Goal: Task Accomplishment & Management: Complete application form

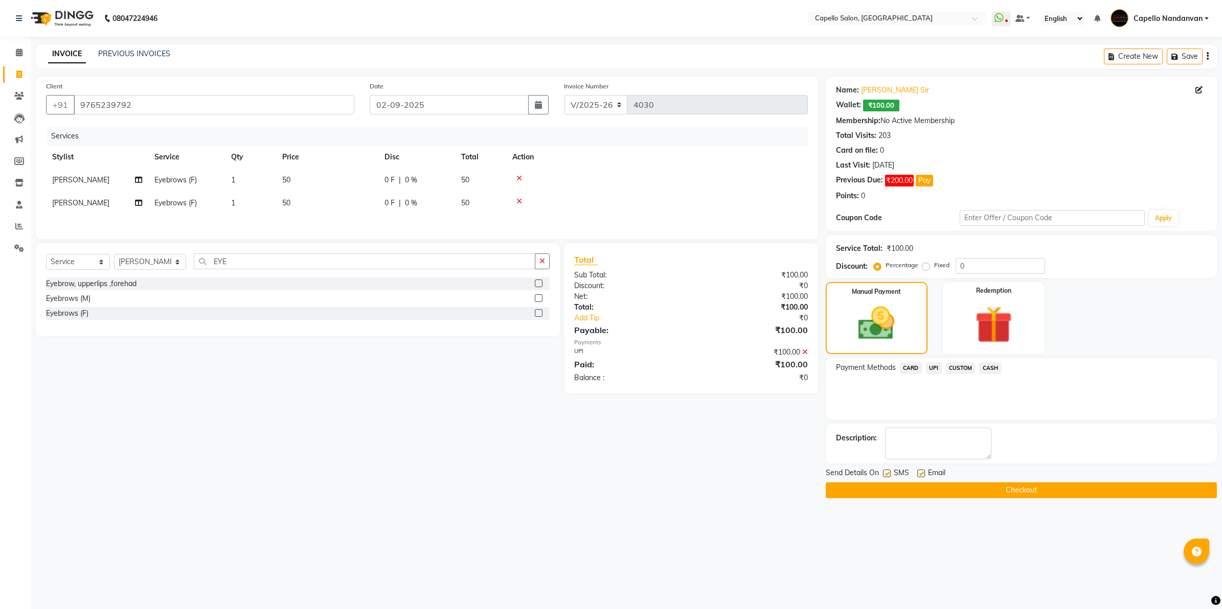
select select "830"
select select "service"
select select "29083"
click at [220, 98] on input "9765239792" at bounding box center [214, 104] width 281 height 19
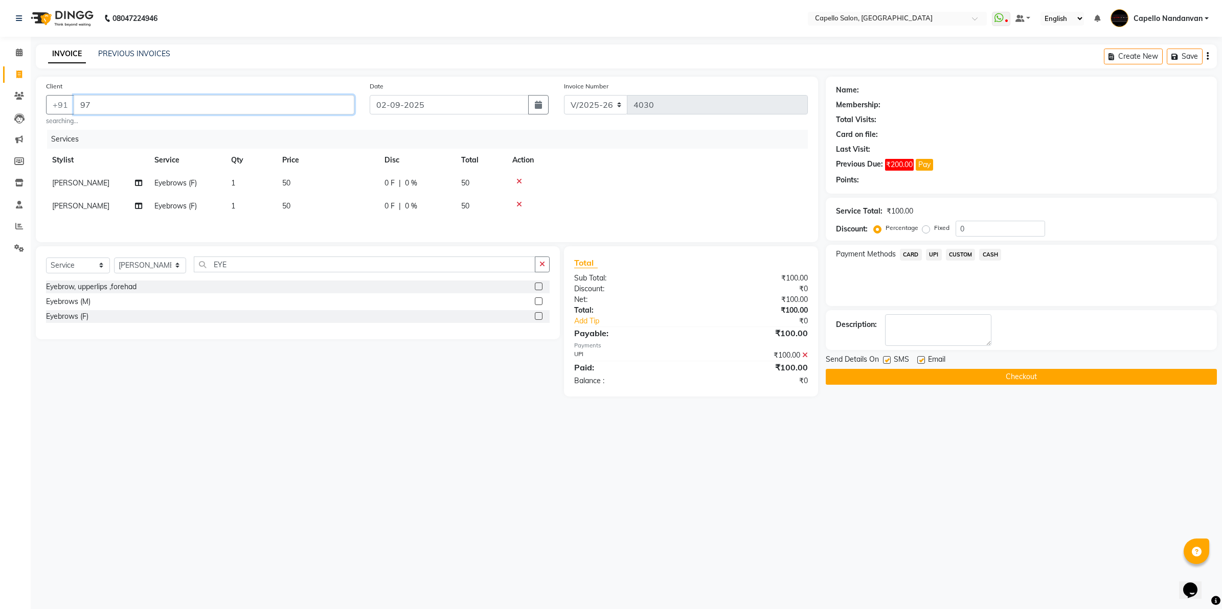
type input "9"
type input "9145252569"
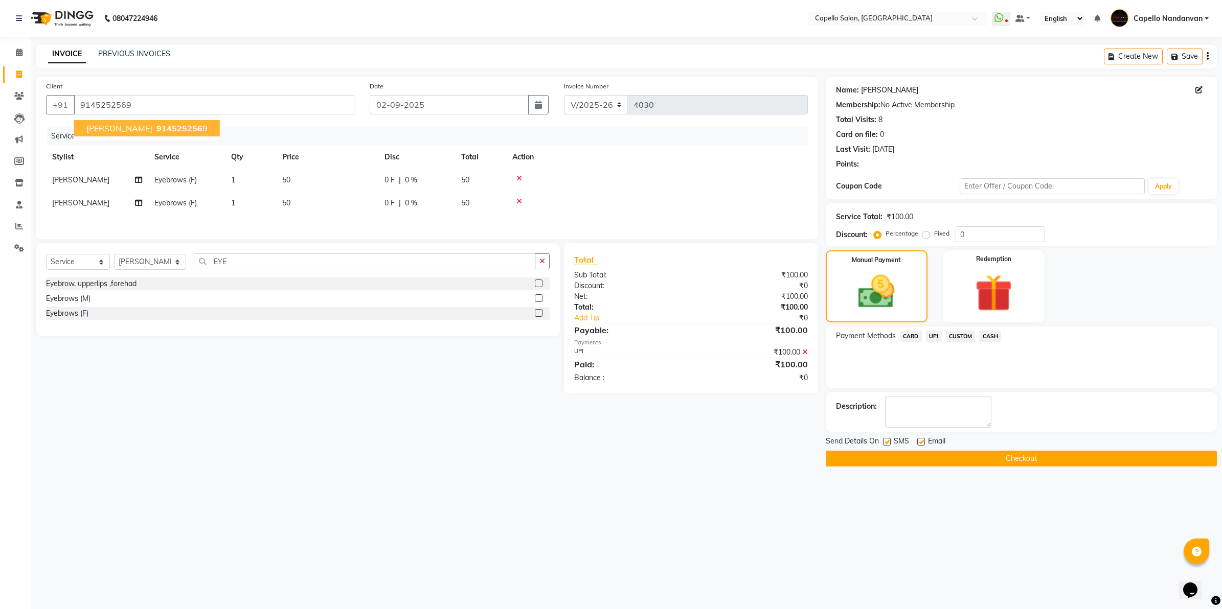
click at [877, 90] on link "Devanshi" at bounding box center [889, 90] width 57 height 11
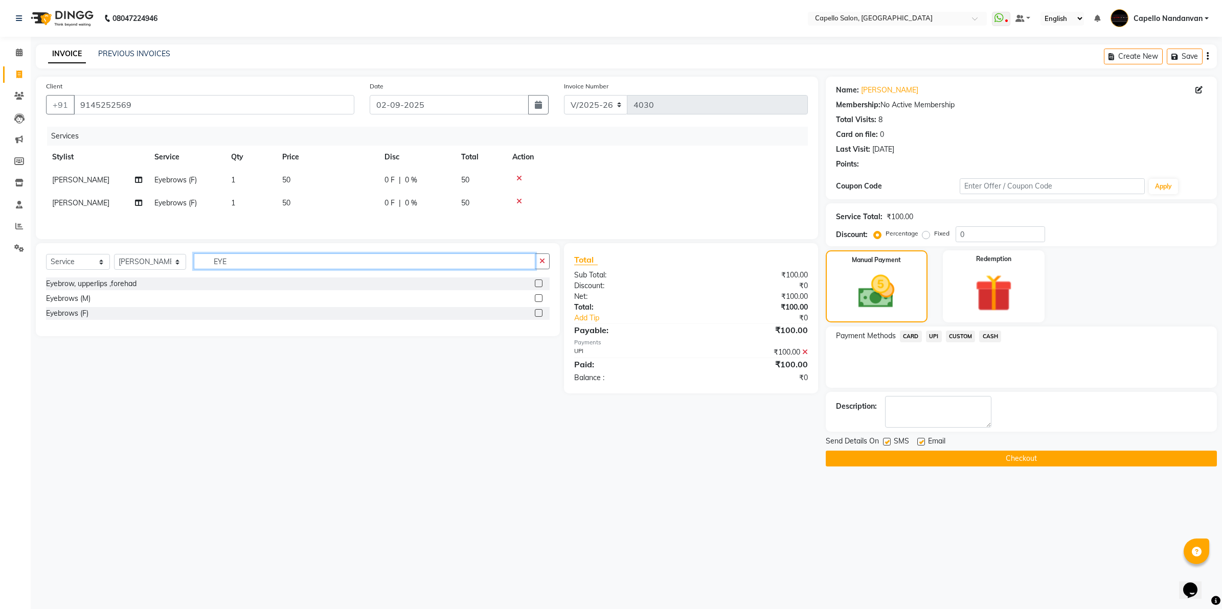
click at [241, 266] on input "EYE" at bounding box center [365, 262] width 342 height 16
type input "E"
type input "C"
type input "STYLE"
click at [55, 330] on div "Hair Style" at bounding box center [62, 328] width 32 height 11
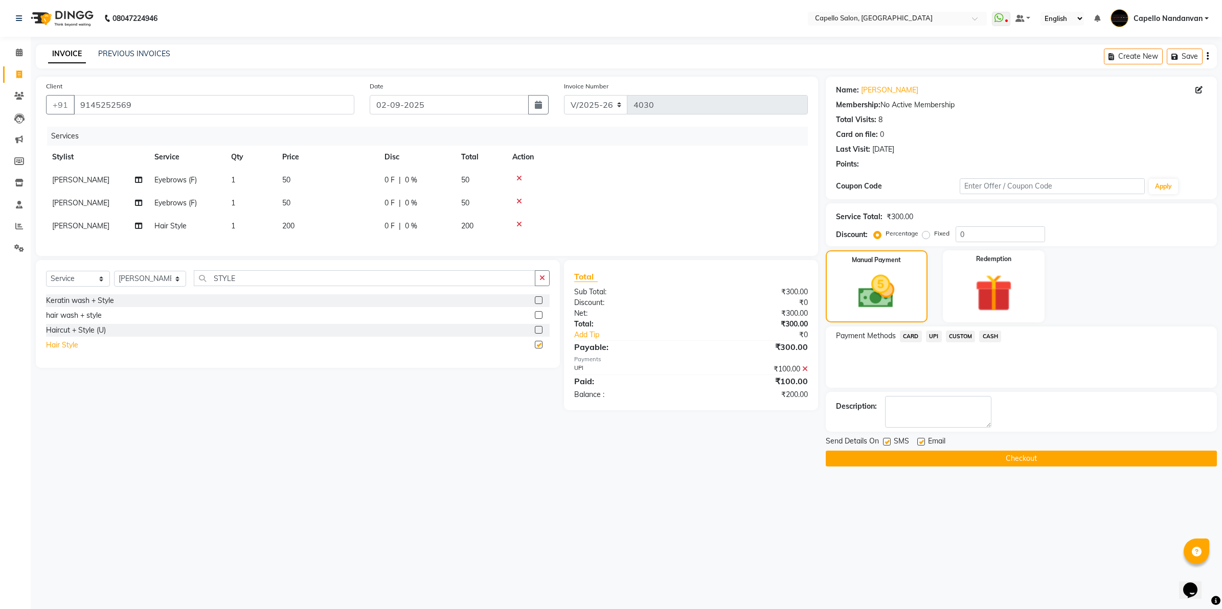
checkbox input "false"
click at [164, 287] on select "Select Stylist Admin ASHIK DHAPODKAR Capello Nandanvan CHETNA SONI Himansu Owne…" at bounding box center [150, 279] width 72 height 16
select select "51223"
click at [114, 280] on select "Select Stylist Admin ASHIK DHAPODKAR Capello Nandanvan CHETNA SONI Himansu Owne…" at bounding box center [150, 279] width 72 height 16
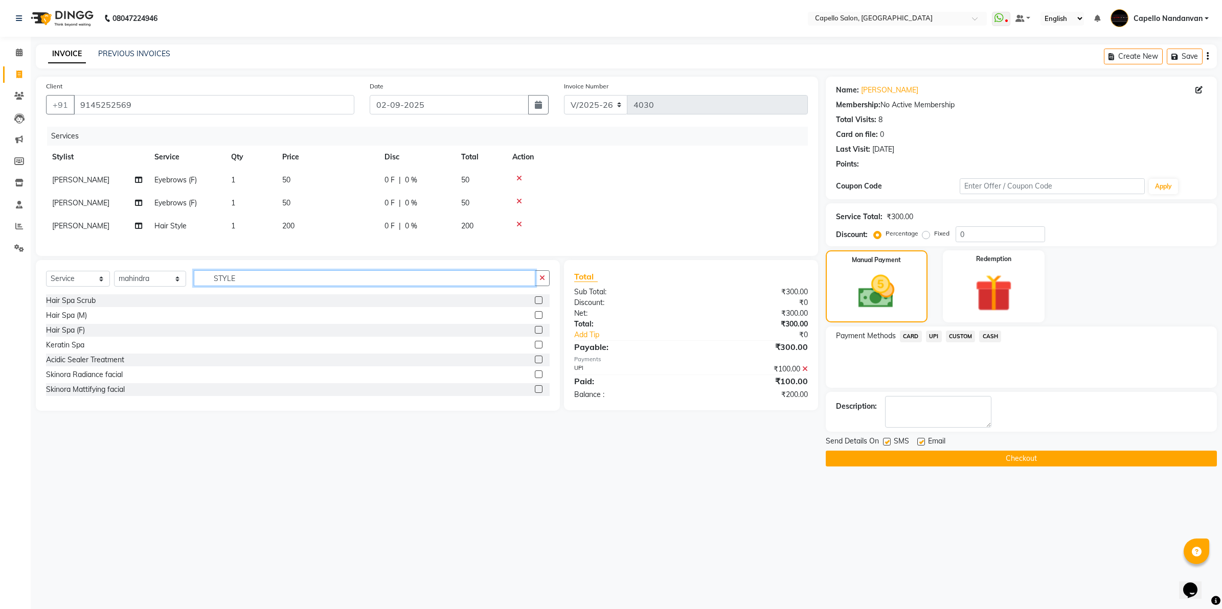
click at [288, 286] on input "STYLE" at bounding box center [365, 278] width 342 height 16
type input "S"
type input "CUT"
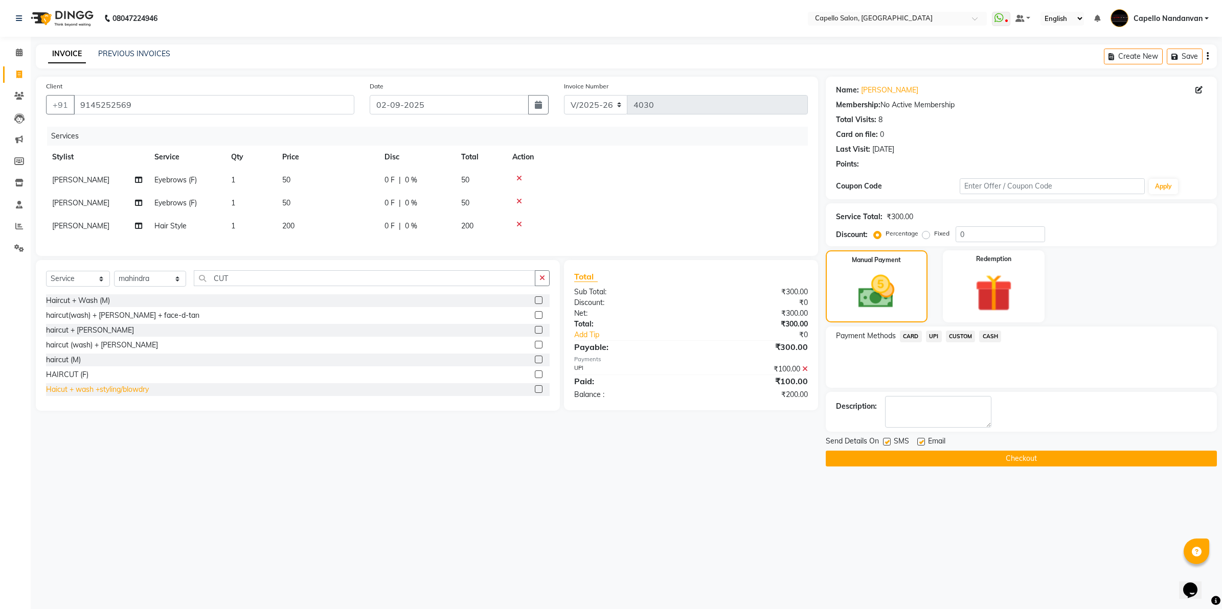
click at [111, 395] on div "Haicut + wash +styling/blowdry" at bounding box center [97, 390] width 103 height 11
checkbox input "false"
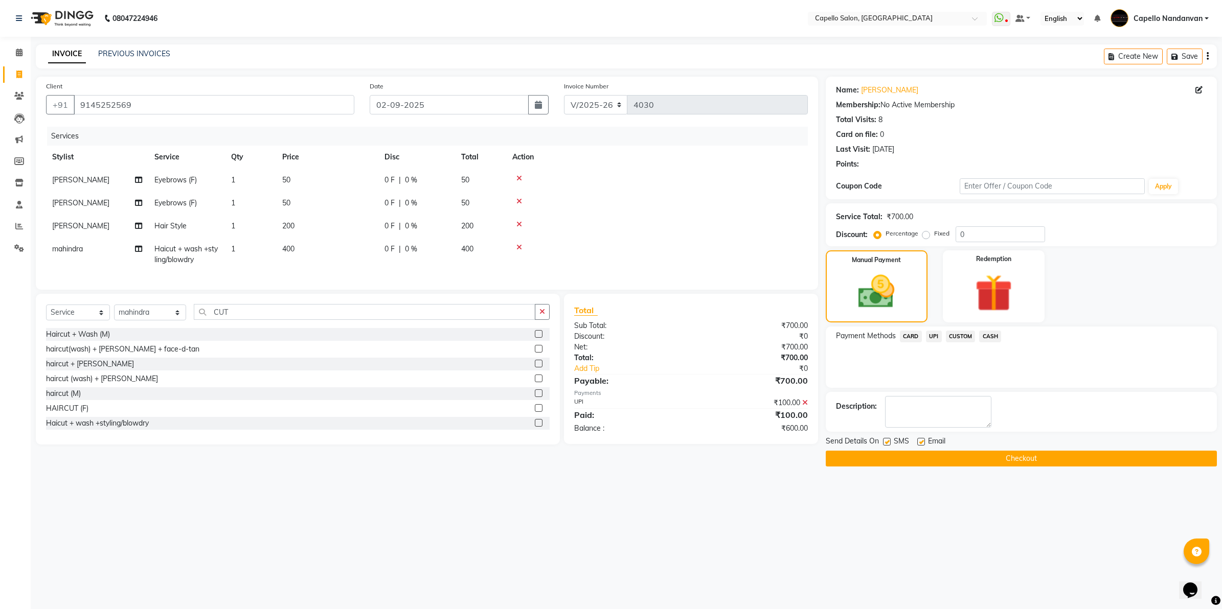
click at [930, 332] on span "UPI" at bounding box center [934, 337] width 16 height 12
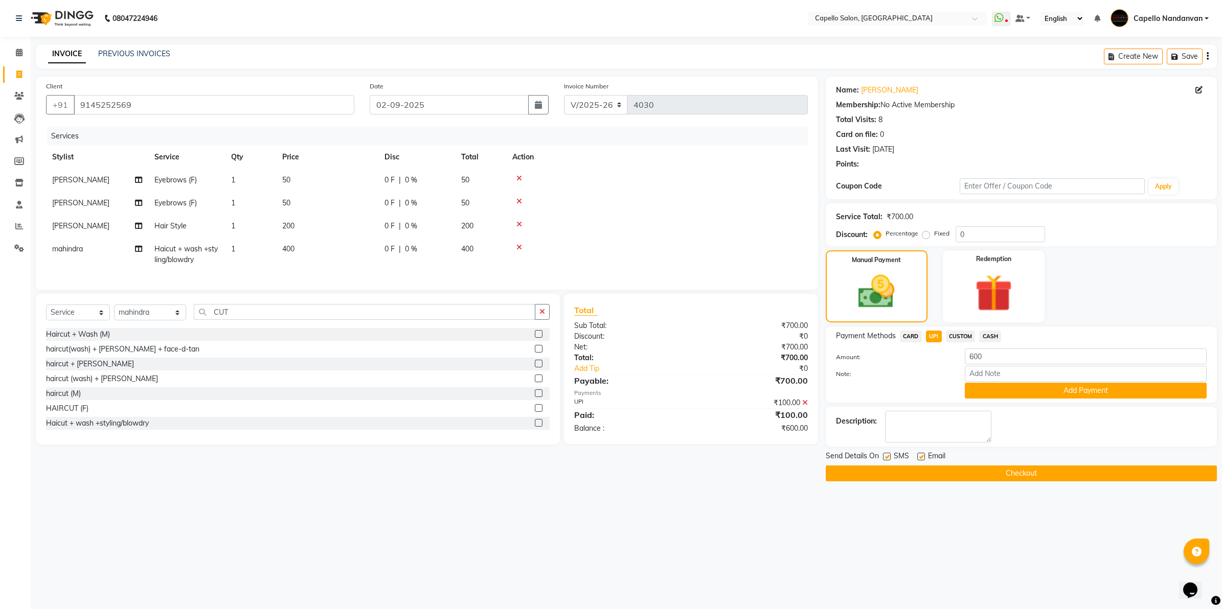
click at [992, 335] on span "CASH" at bounding box center [990, 337] width 22 height 12
click at [987, 390] on button "Add Payment" at bounding box center [1086, 391] width 242 height 16
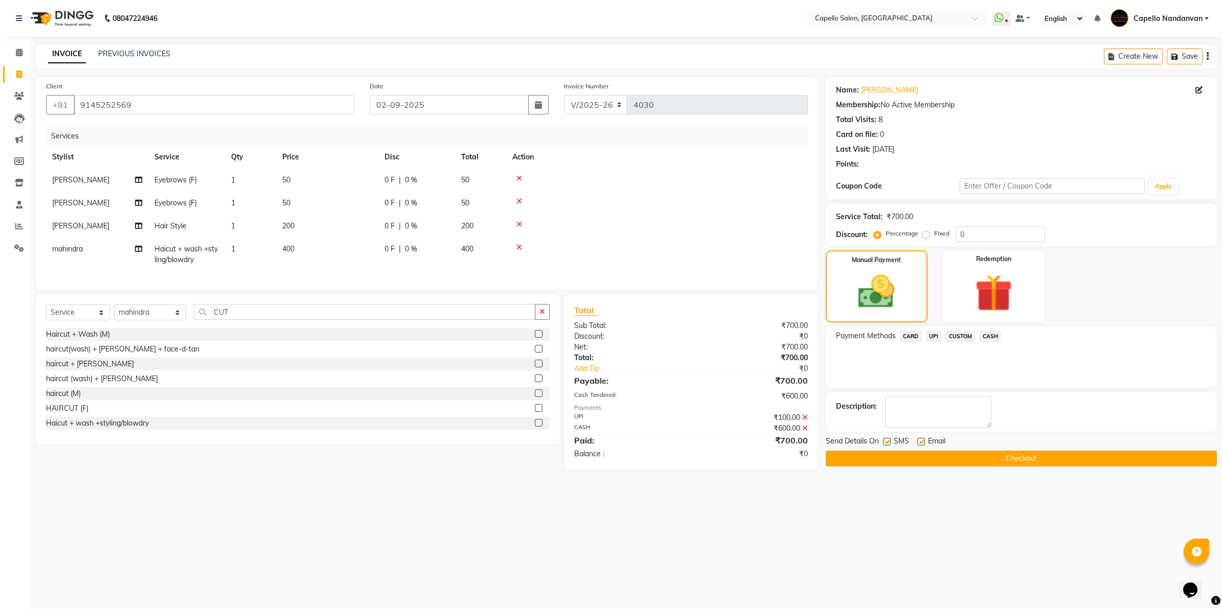
click at [962, 458] on button "Checkout" at bounding box center [1021, 459] width 391 height 16
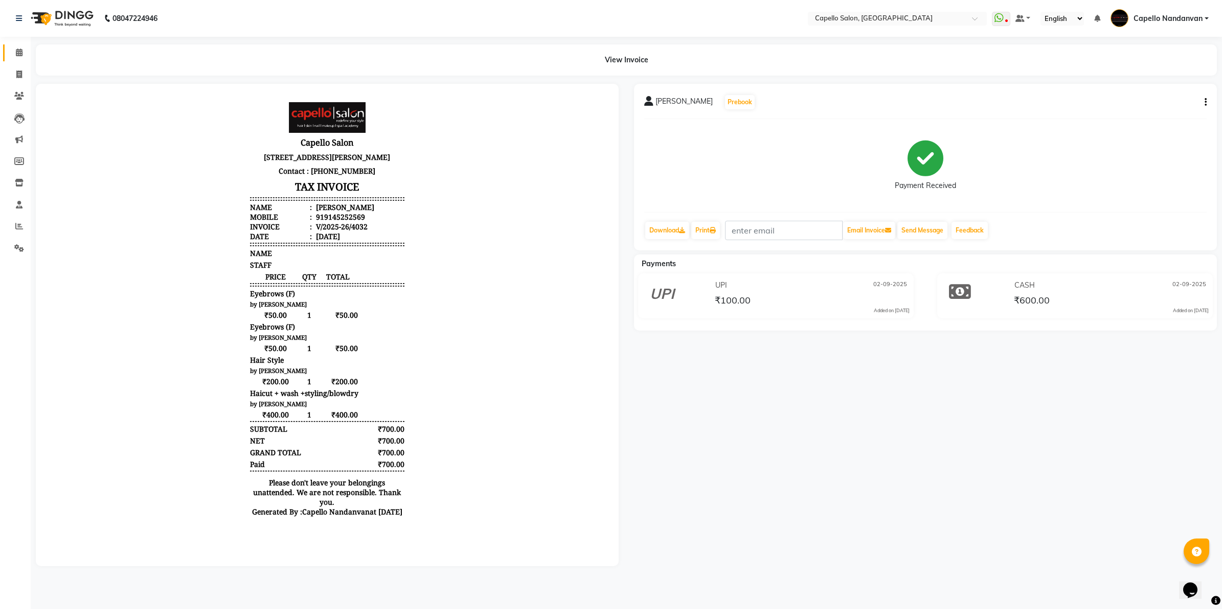
click at [21, 46] on link "Calendar" at bounding box center [15, 52] width 25 height 17
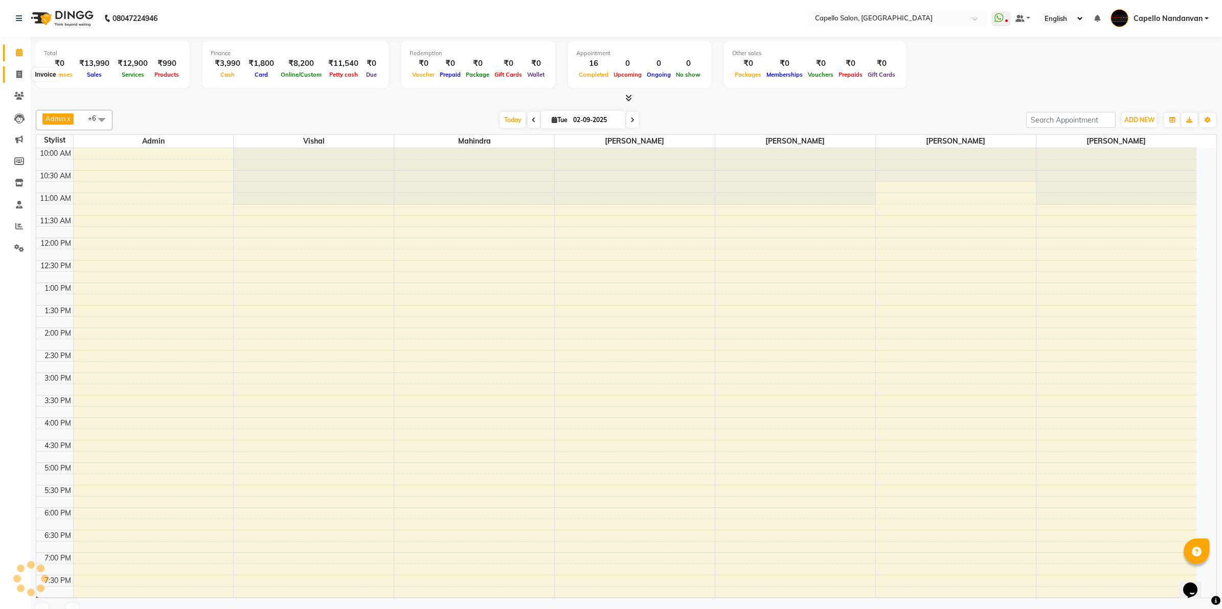
click at [17, 75] on icon at bounding box center [19, 75] width 6 height 8
select select "service"
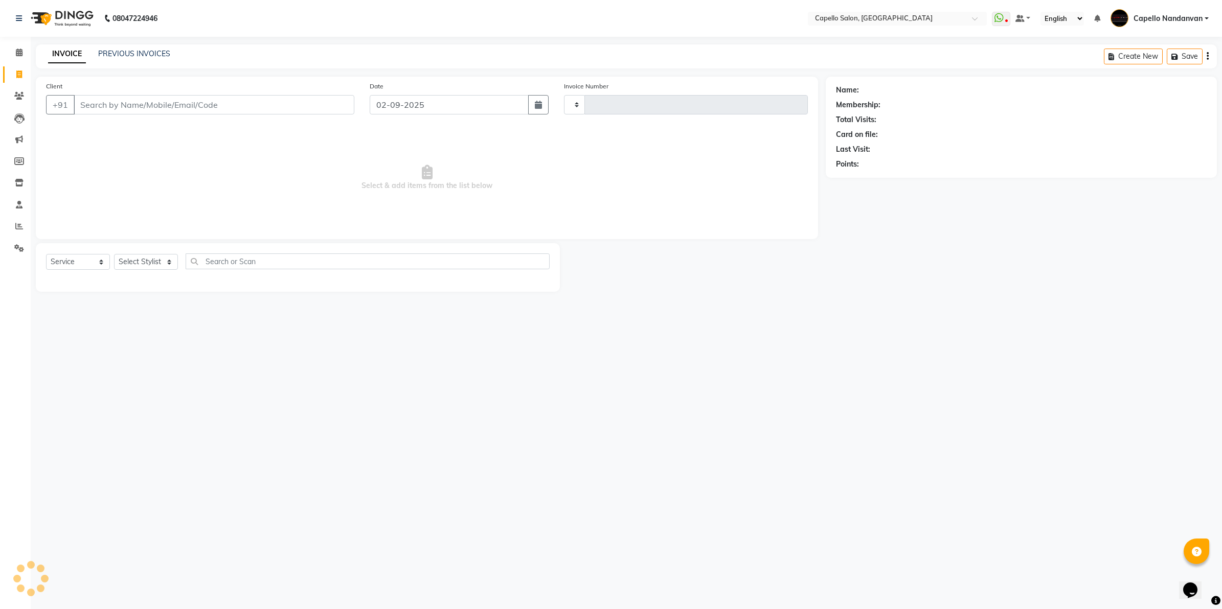
type input "4033"
select select "830"
click at [114, 102] on input "Client" at bounding box center [214, 104] width 281 height 19
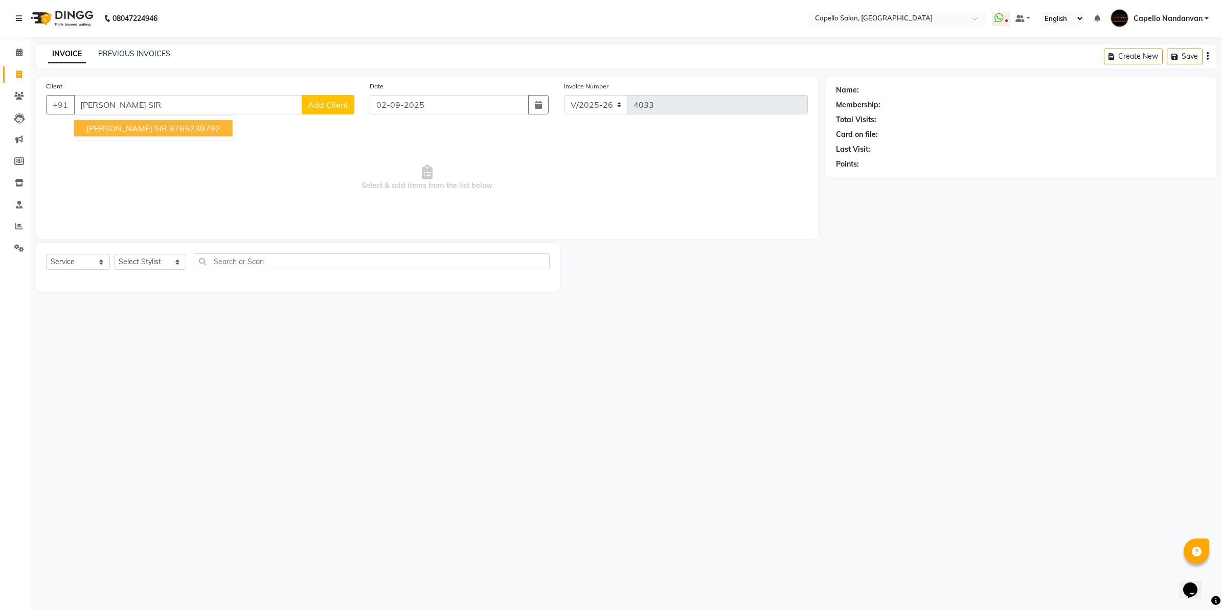
click at [169, 126] on ngb-highlight "9765239792" at bounding box center [194, 128] width 51 height 10
type input "9765239792"
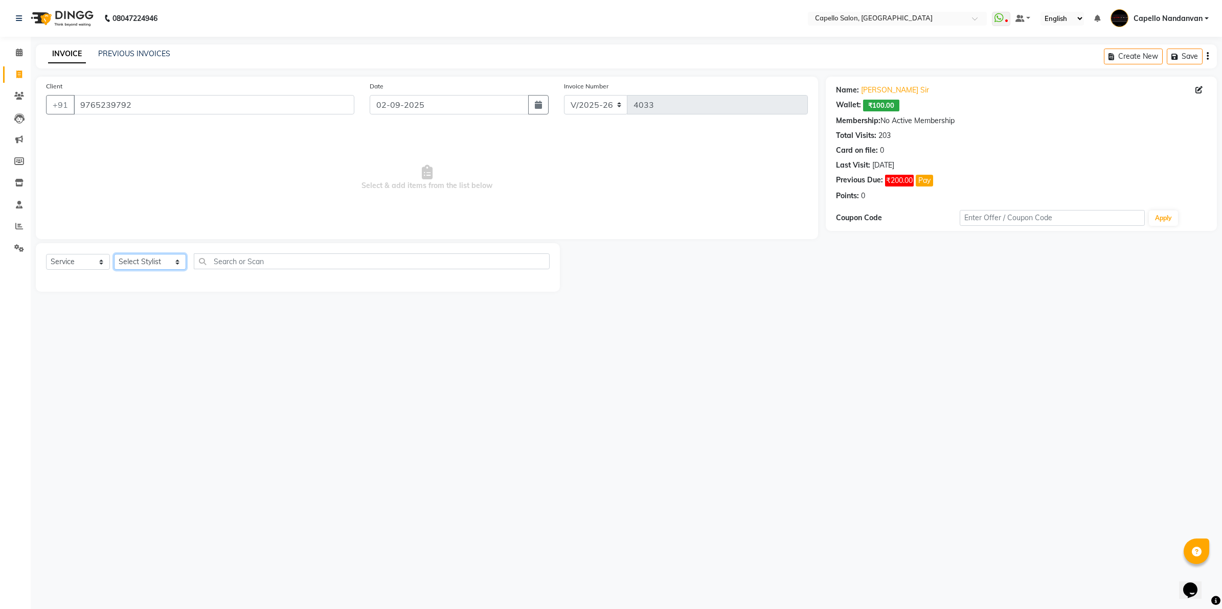
click at [162, 257] on select "Select Stylist Admin ASHIK DHAPODKAR Capello Nandanvan CHETNA SONI Himansu Owne…" at bounding box center [150, 262] width 72 height 16
select select "29083"
click at [114, 254] on select "Select Stylist Admin ASHIK DHAPODKAR Capello Nandanvan CHETNA SONI Himansu Owne…" at bounding box center [150, 262] width 72 height 16
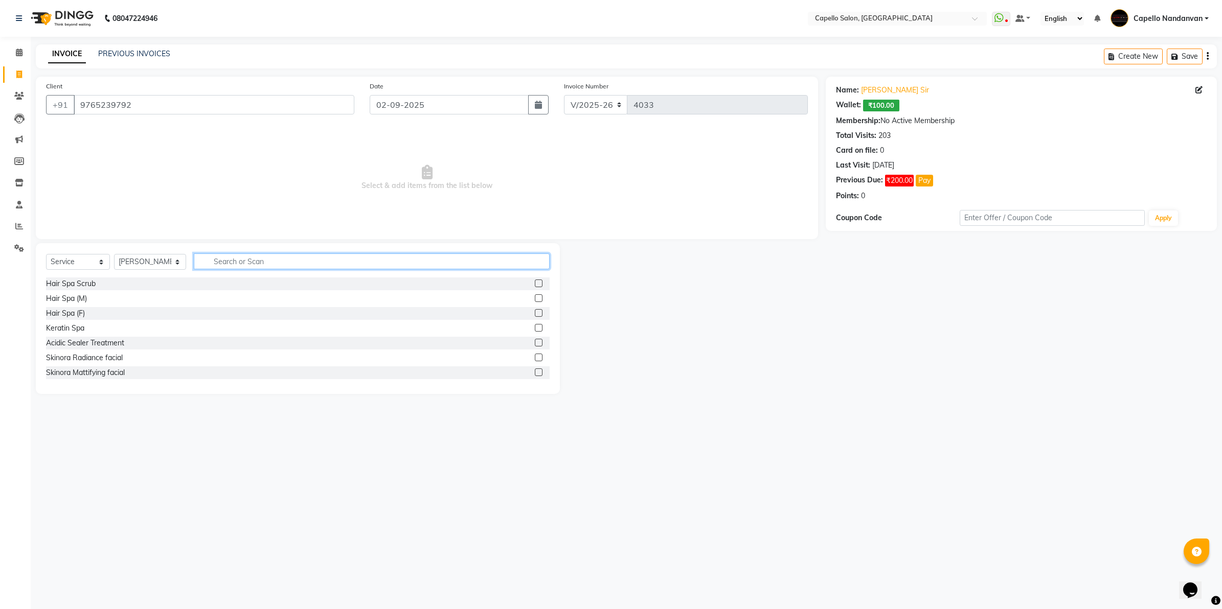
click at [268, 262] on input "text" at bounding box center [372, 262] width 356 height 16
type input "KERA"
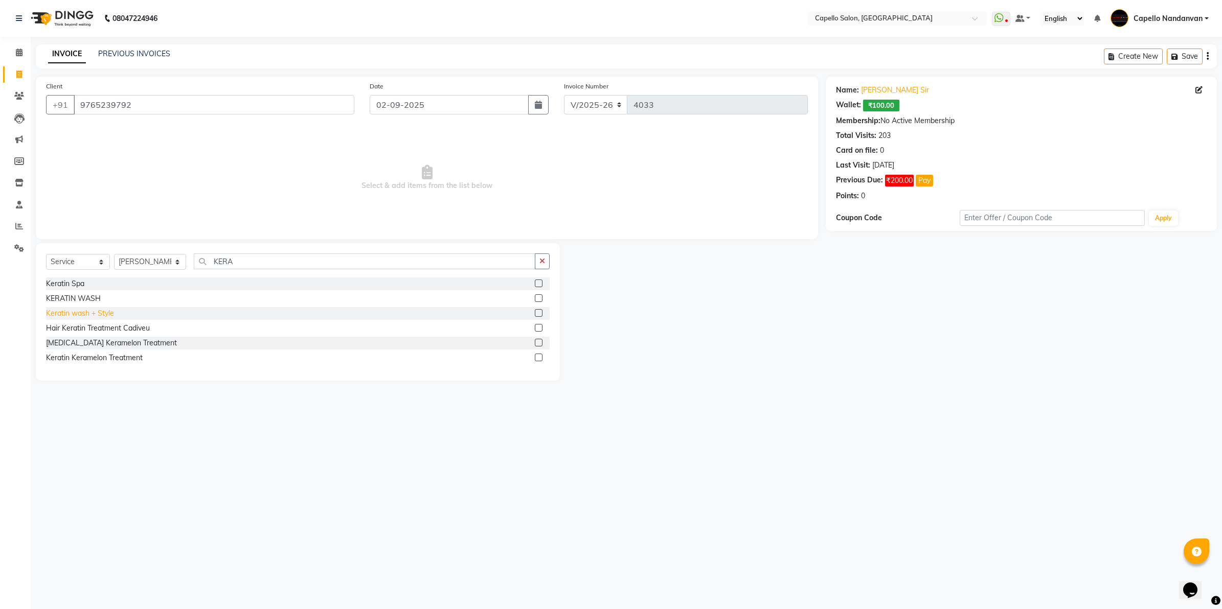
click at [110, 309] on div "Keratin wash + Style" at bounding box center [80, 313] width 68 height 11
checkbox input "false"
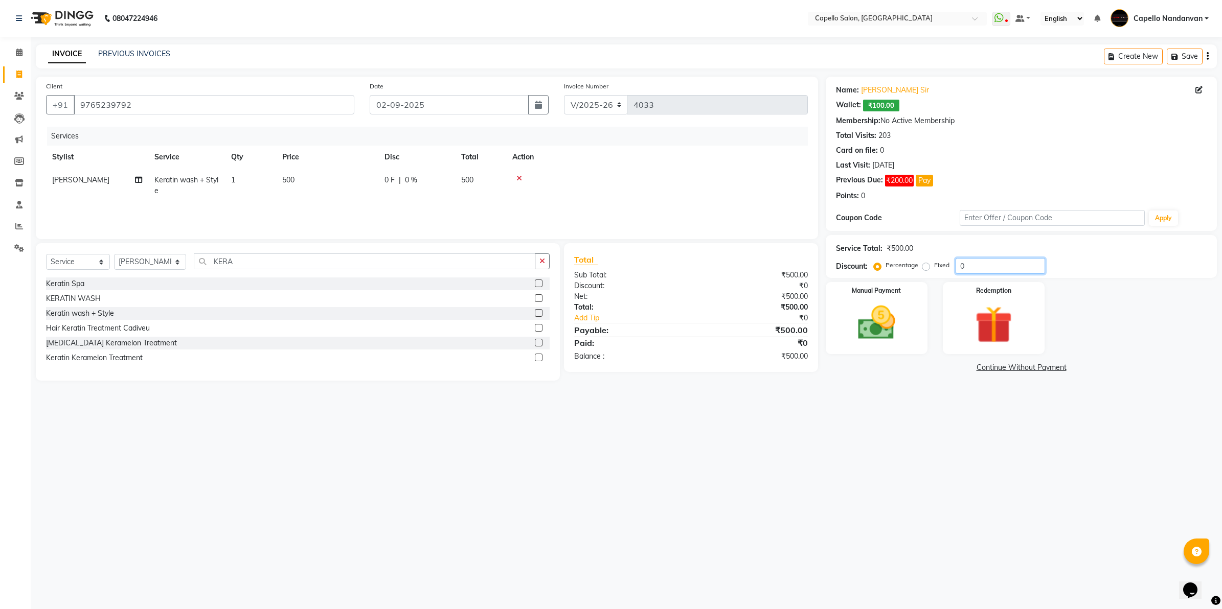
click at [998, 267] on input "0" at bounding box center [1000, 266] width 89 height 16
type input "50"
drag, startPoint x: 850, startPoint y: 471, endPoint x: 859, endPoint y: 377, distance: 94.5
click at [850, 470] on div "08047224946 Select Location × Capello Salon, Nandanvan WhatsApp Status ✕ Status…" at bounding box center [611, 304] width 1222 height 609
click at [868, 335] on img at bounding box center [876, 323] width 63 height 45
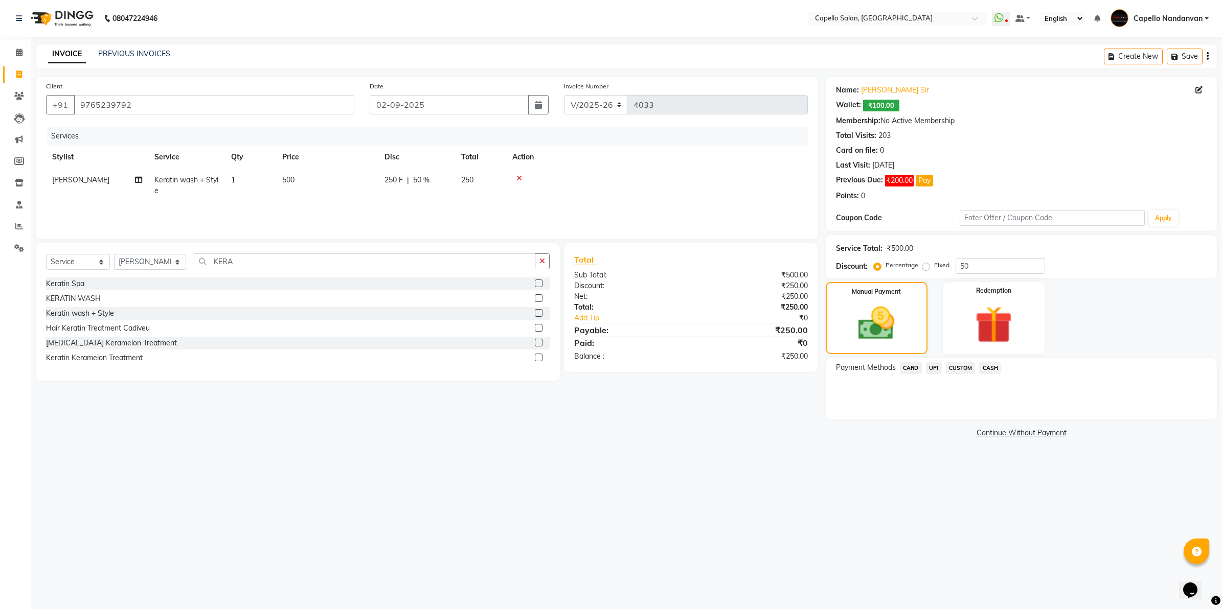
click at [964, 361] on div "Payment Methods CARD UPI CUSTOM CASH" at bounding box center [1021, 388] width 391 height 61
click at [964, 365] on span "CUSTOM" at bounding box center [961, 369] width 30 height 12
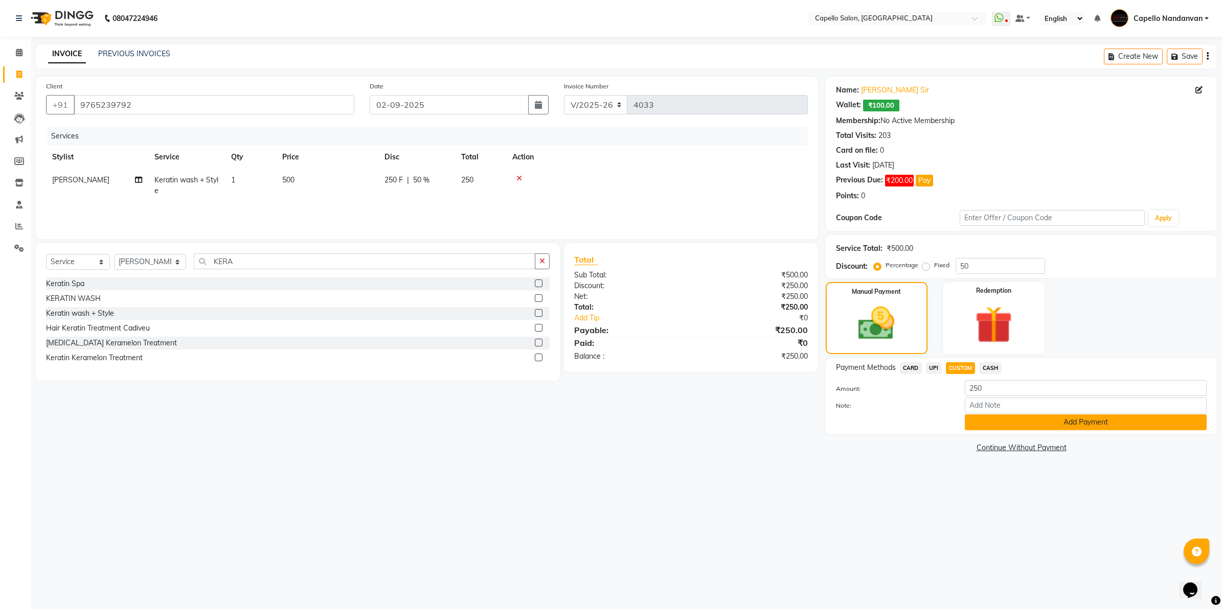
click at [981, 419] on button "Add Payment" at bounding box center [1086, 423] width 242 height 16
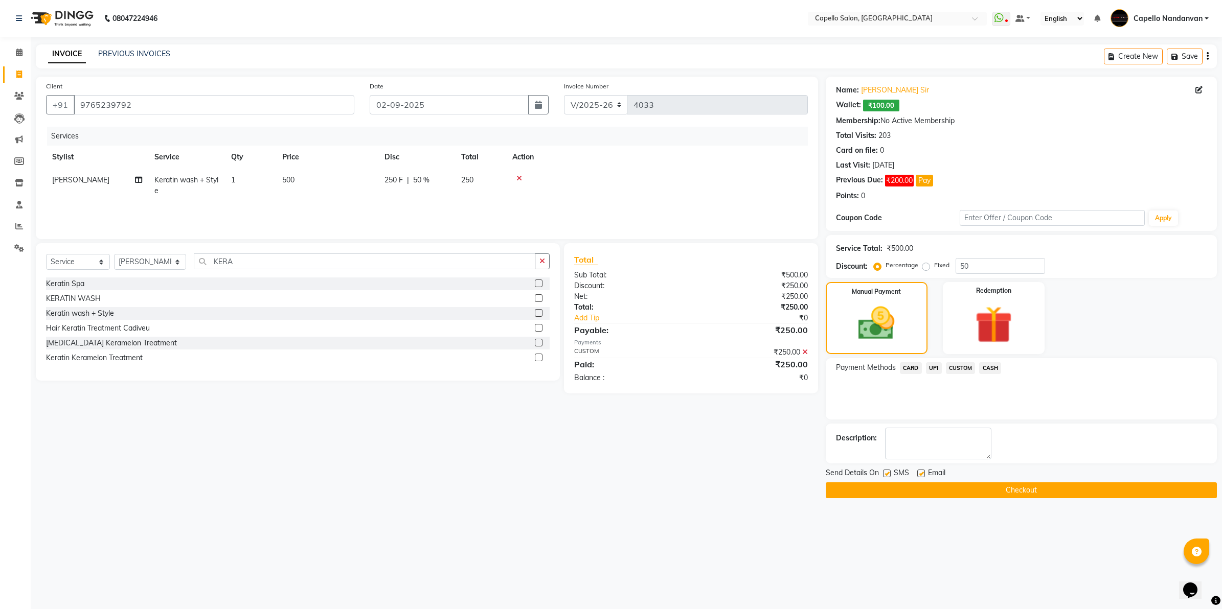
click at [978, 484] on button "Checkout" at bounding box center [1021, 491] width 391 height 16
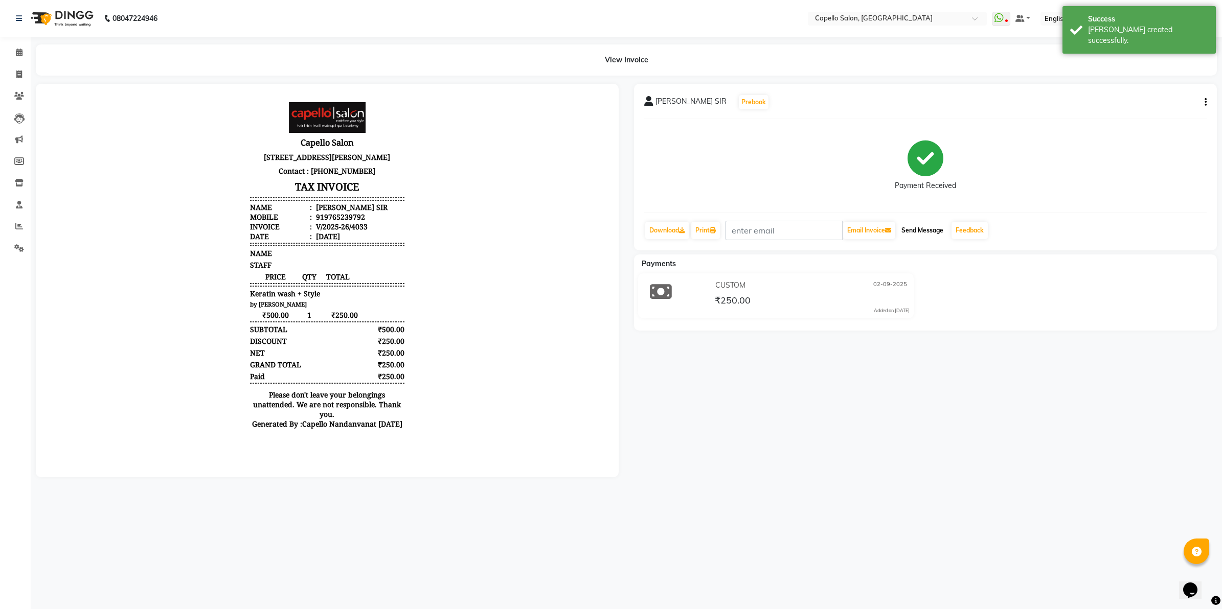
click at [939, 233] on button "Send Message" at bounding box center [922, 230] width 50 height 17
click at [24, 52] on span at bounding box center [19, 53] width 18 height 12
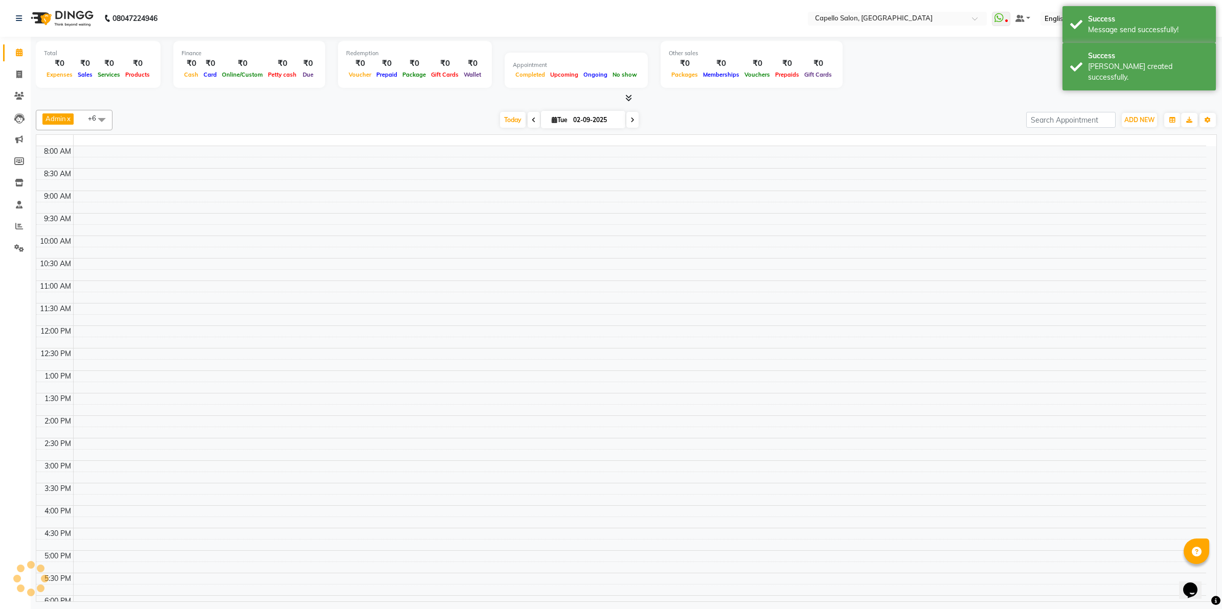
click at [24, 52] on span at bounding box center [19, 53] width 18 height 12
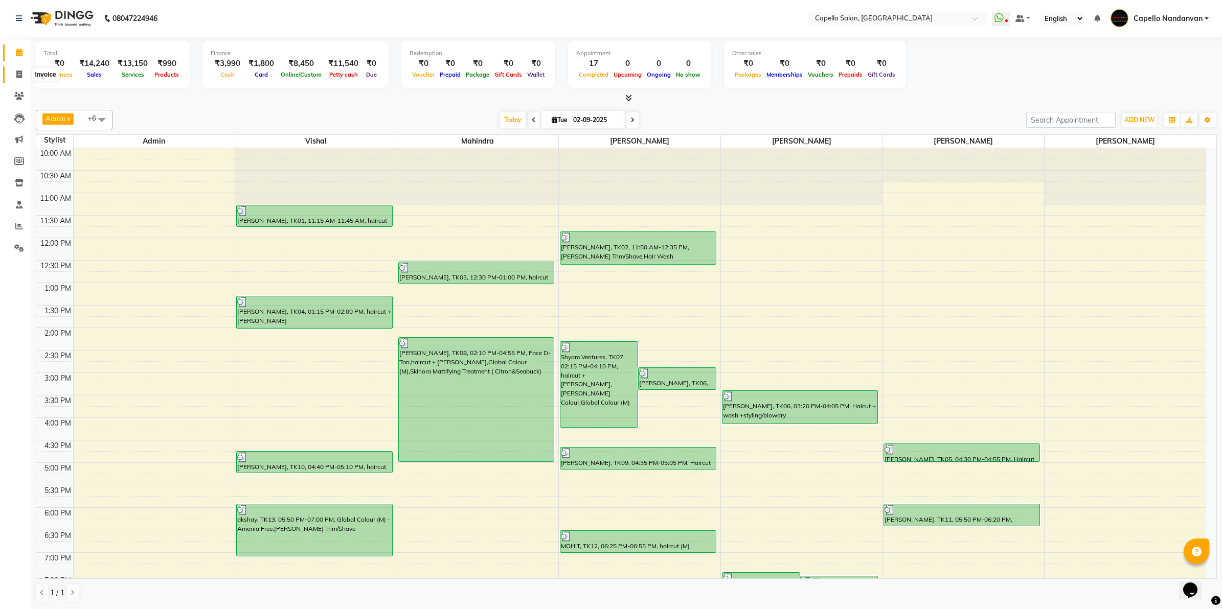
click at [20, 80] on span at bounding box center [19, 75] width 18 height 12
select select "service"
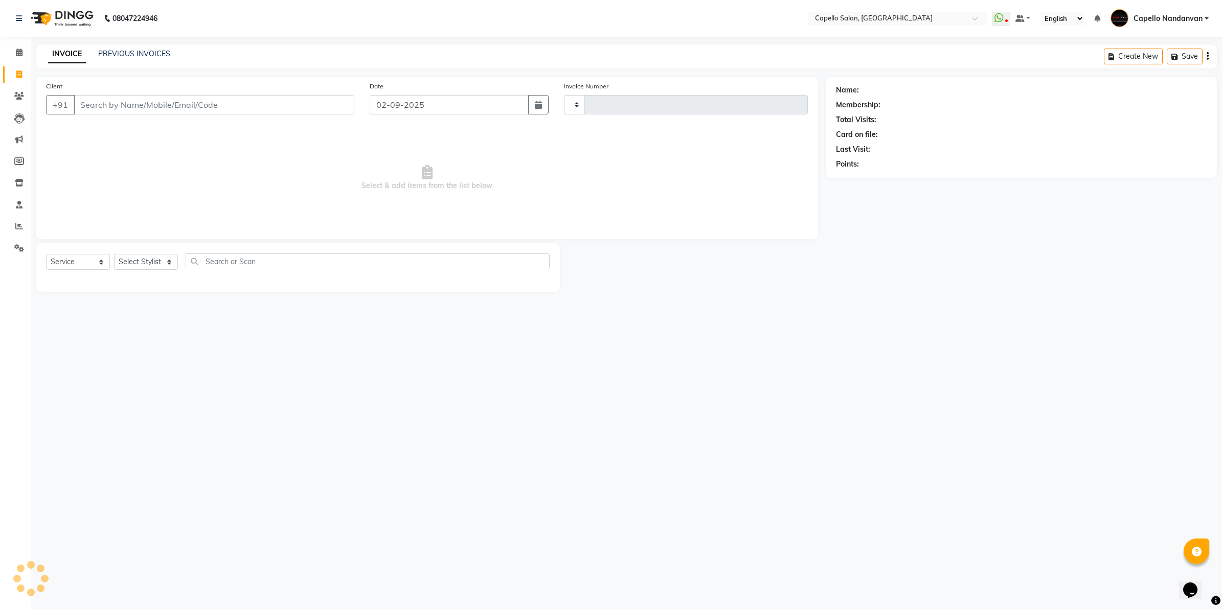
type input "4034"
select select "830"
click at [118, 55] on link "PREVIOUS INVOICES" at bounding box center [134, 53] width 72 height 9
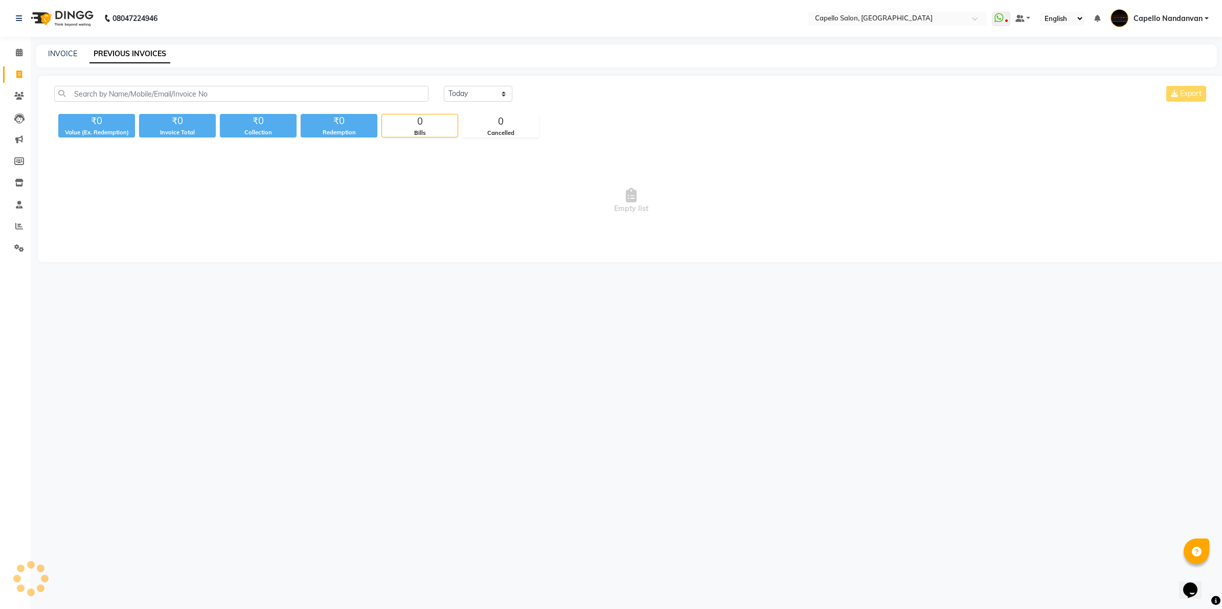
click at [133, 49] on link "PREVIOUS INVOICES" at bounding box center [129, 54] width 81 height 18
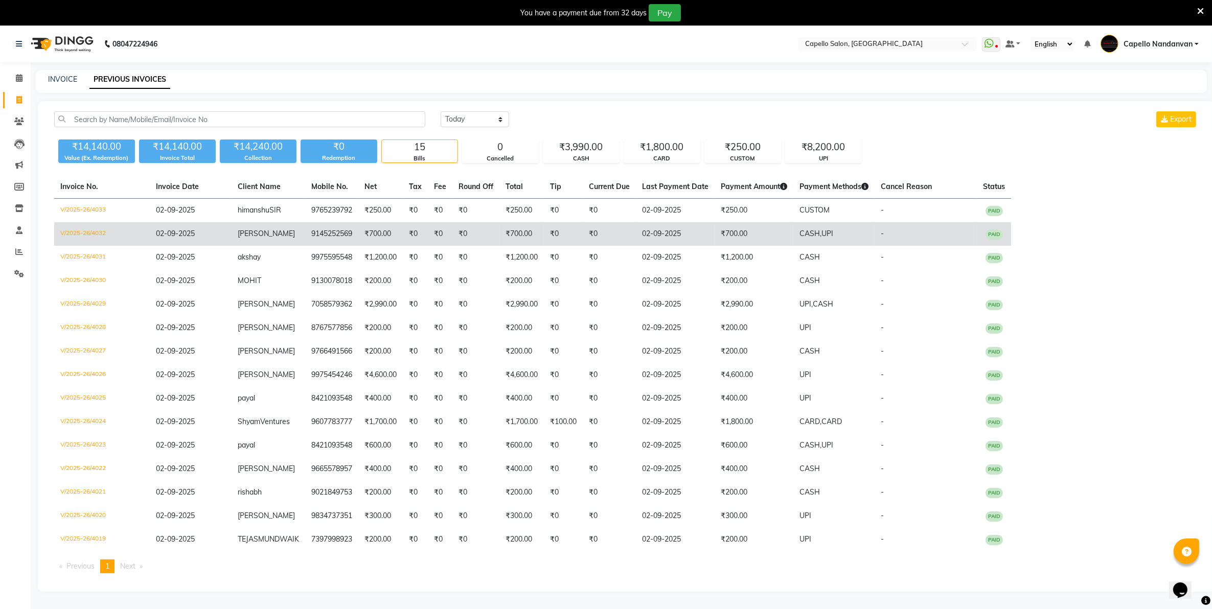
click at [94, 231] on td "V/2025-26/4032" at bounding box center [102, 234] width 96 height 24
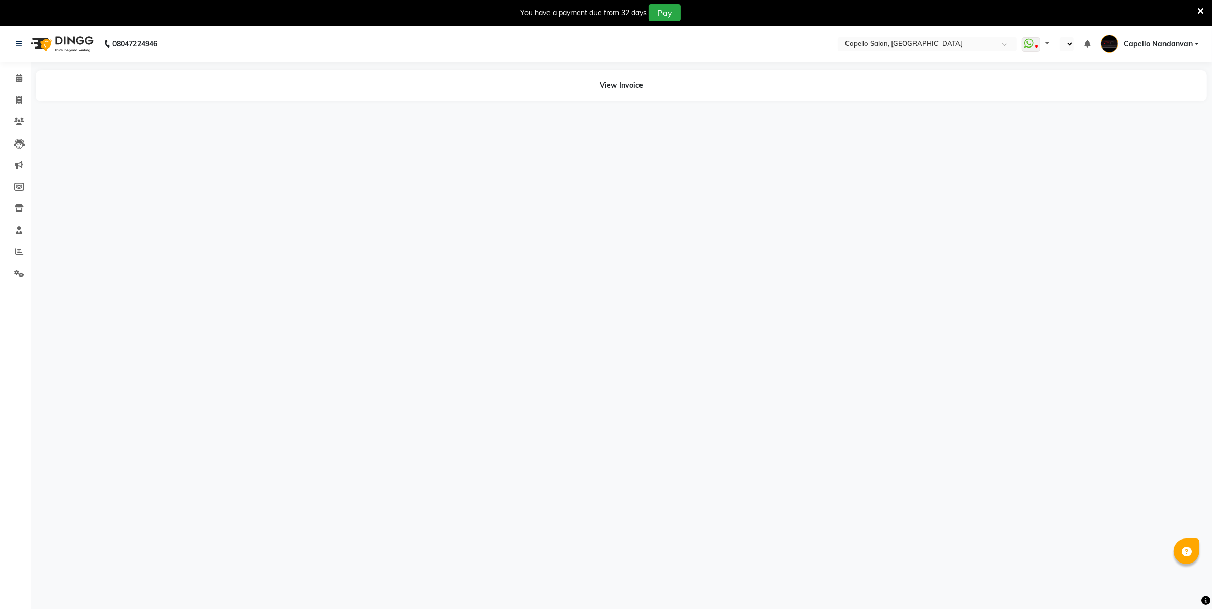
select select "en"
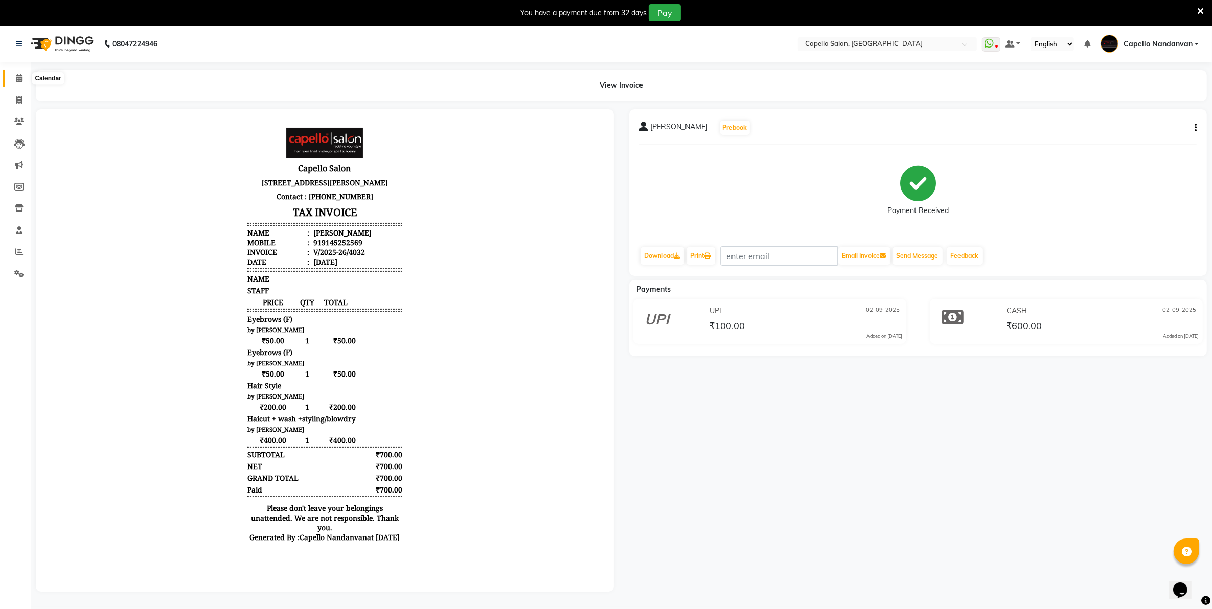
click at [16, 75] on icon at bounding box center [19, 78] width 7 height 8
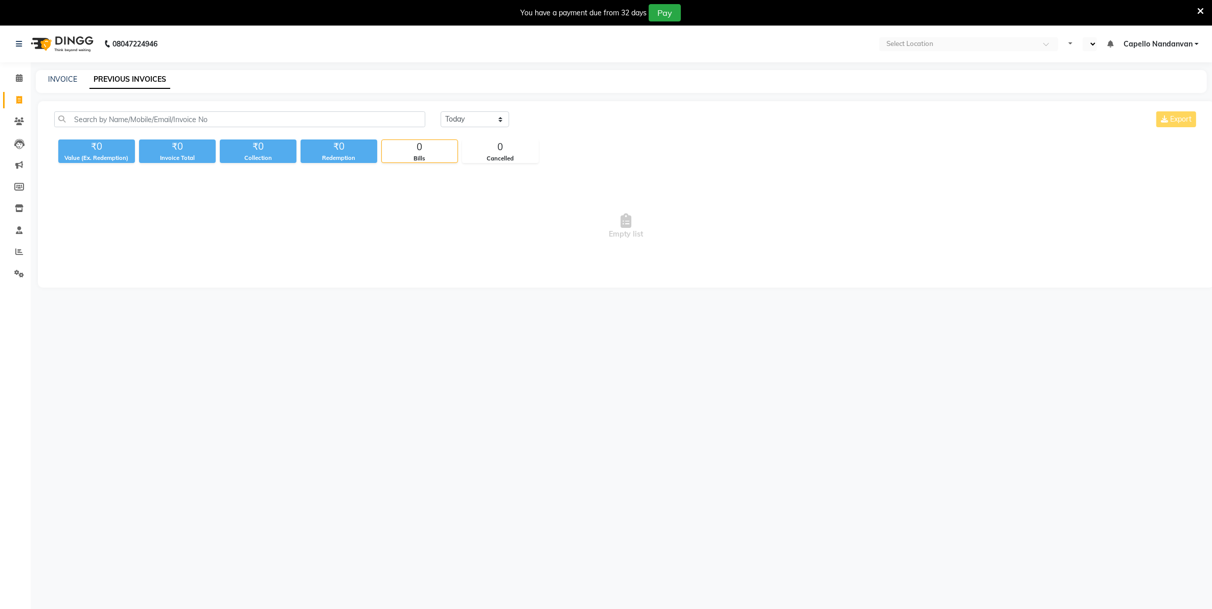
select select "en"
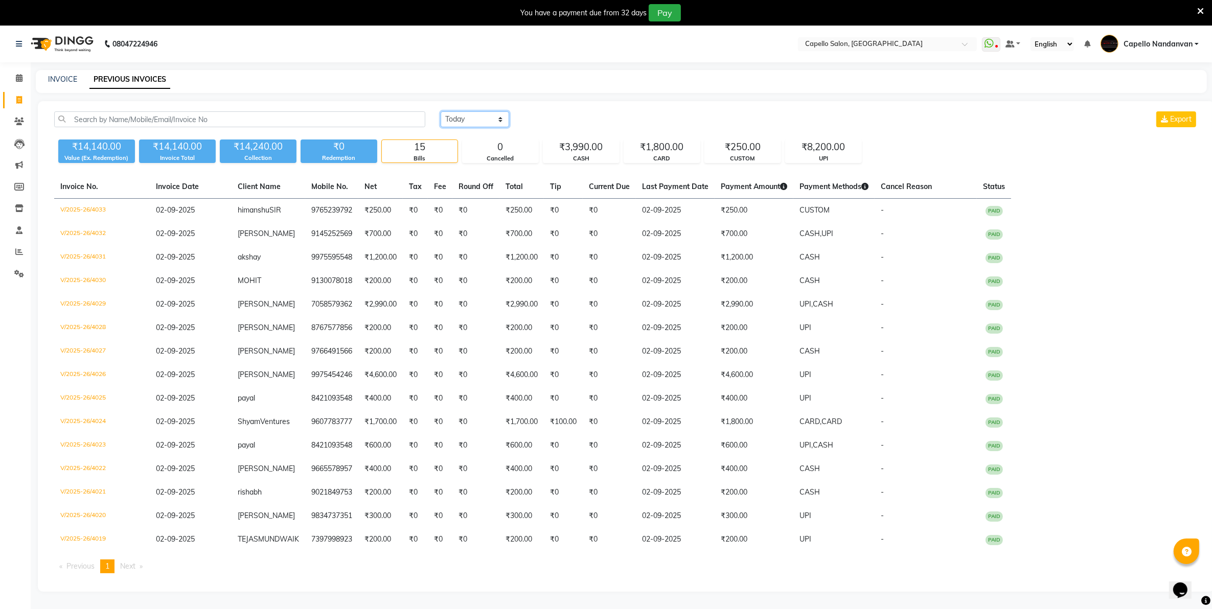
click at [500, 121] on select "[DATE] [DATE] Custom Range" at bounding box center [475, 119] width 69 height 16
select select "range"
click at [441, 111] on select "[DATE] [DATE] Custom Range" at bounding box center [475, 119] width 69 height 16
click at [540, 113] on input "02-09-2025" at bounding box center [559, 119] width 72 height 14
select select "9"
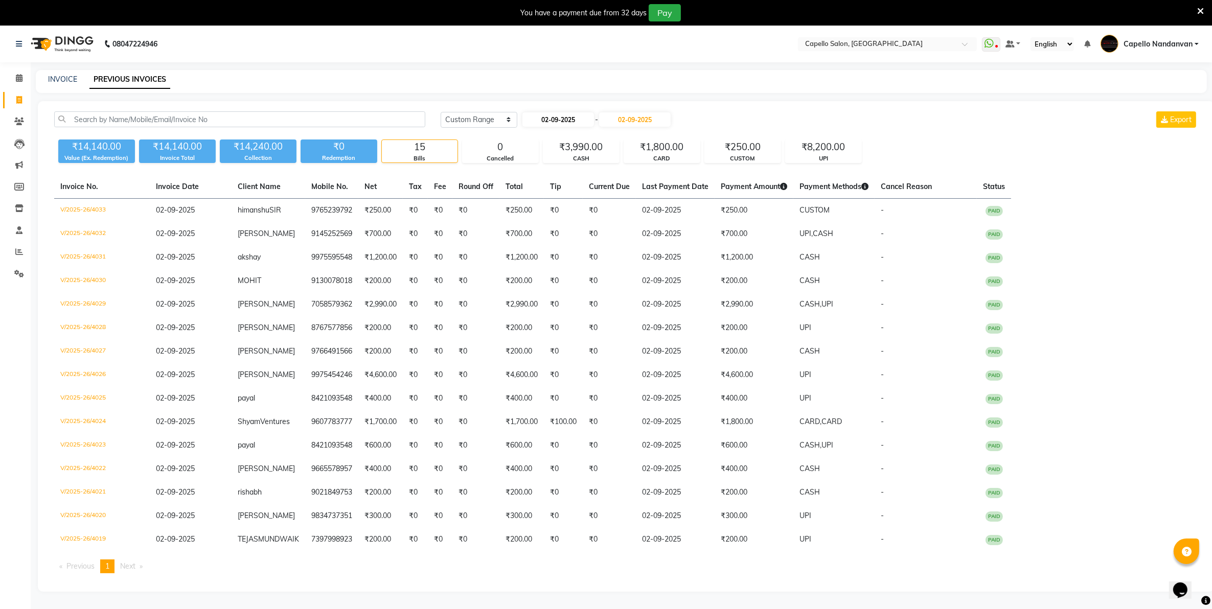
select select "2025"
click at [540, 174] on div "1" at bounding box center [533, 172] width 16 height 16
type input "[DATE]"
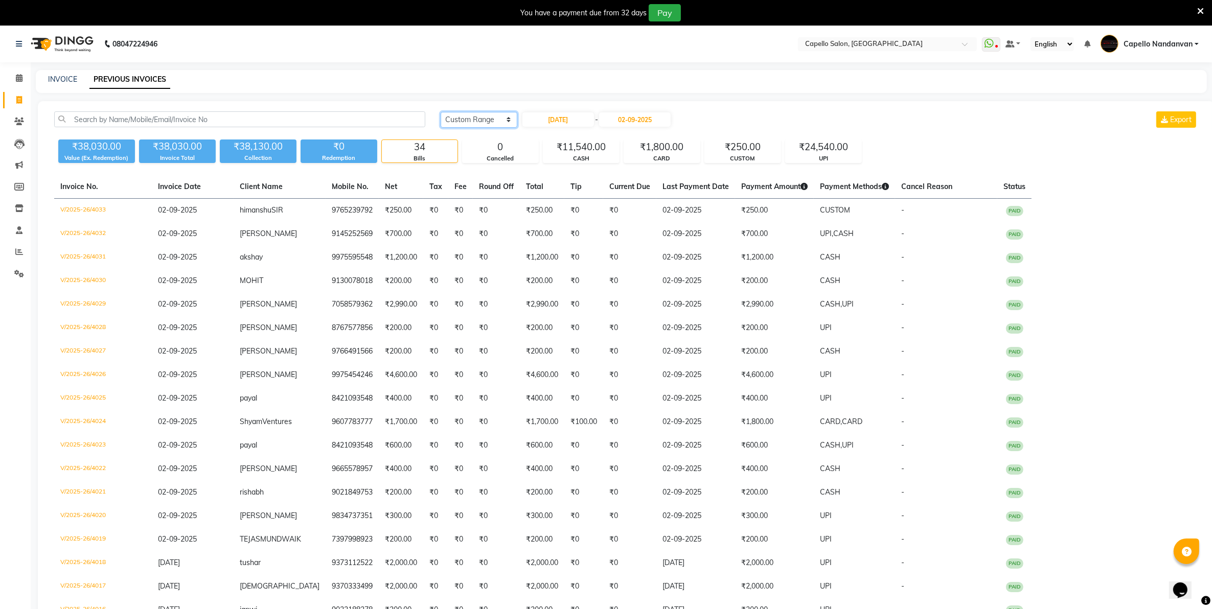
click at [477, 119] on select "[DATE] [DATE] Custom Range" at bounding box center [479, 120] width 77 height 16
select select "[DATE]"
click at [441, 112] on select "Today Yesterday Custom Range" at bounding box center [479, 120] width 77 height 16
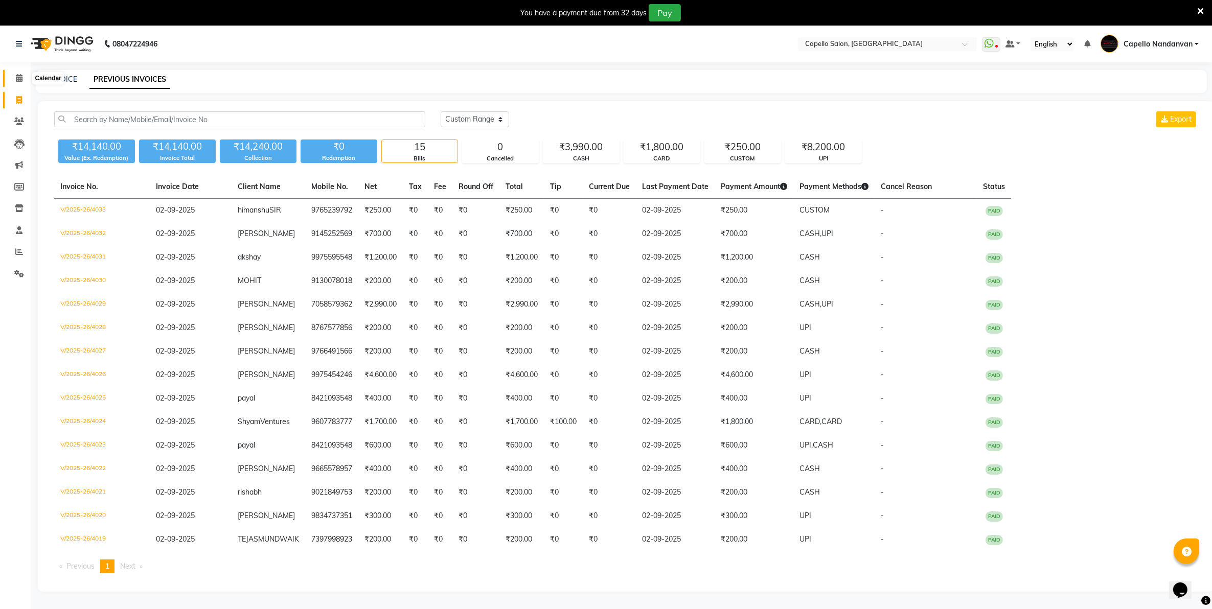
click at [19, 74] on icon at bounding box center [19, 78] width 7 height 8
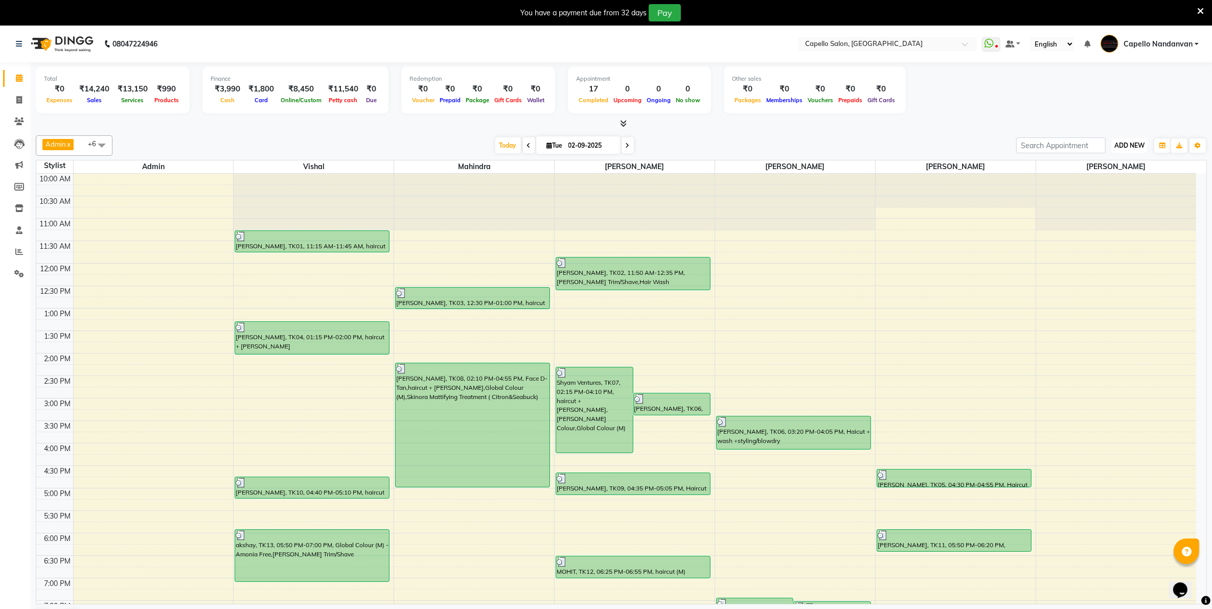
click at [1135, 151] on button "ADD NEW Toggle Dropdown" at bounding box center [1129, 146] width 35 height 14
click at [1103, 202] on link "Add Attendance" at bounding box center [1106, 204] width 81 height 13
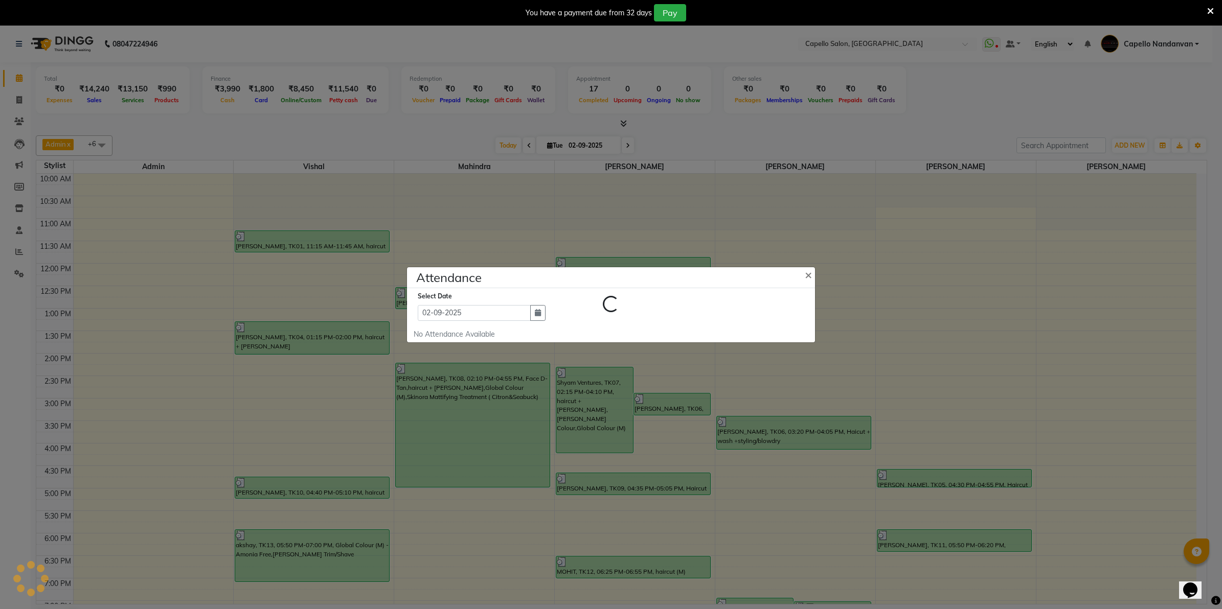
select select "A"
select select "W"
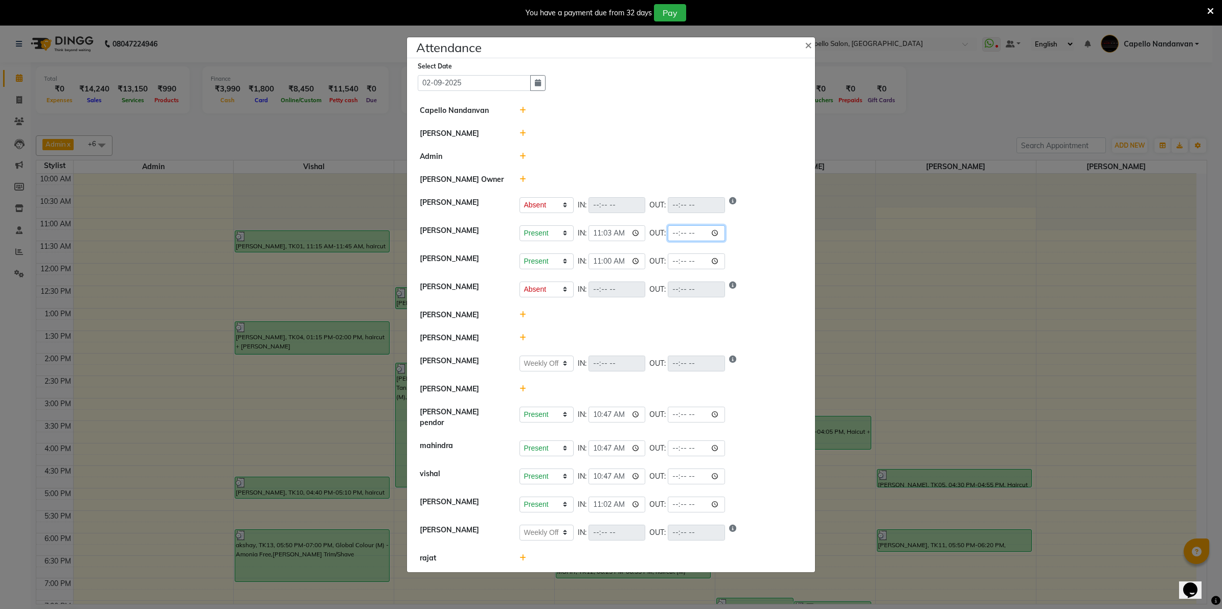
click at [719, 235] on input "time" at bounding box center [696, 233] width 57 height 16
type input "21:00"
click at [878, 308] on ngb-modal-window "Attendance × Select Date 02-09-2025 Capello Nandanvan CHETNA SONI Admin Himansu…" at bounding box center [611, 304] width 1222 height 609
select select "A"
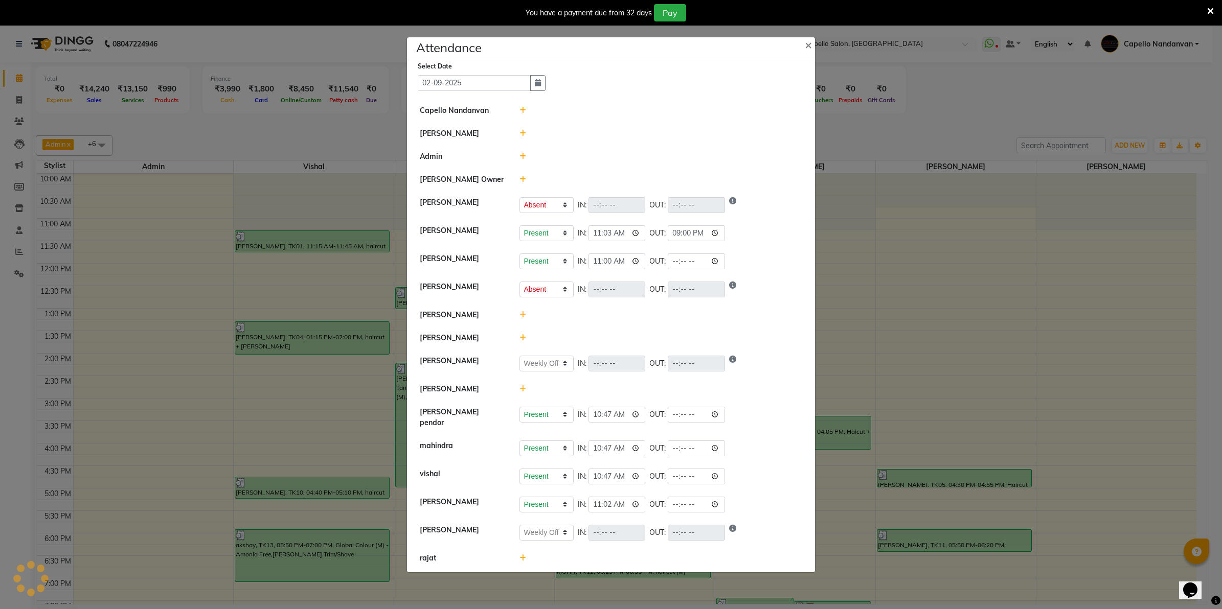
select select "W"
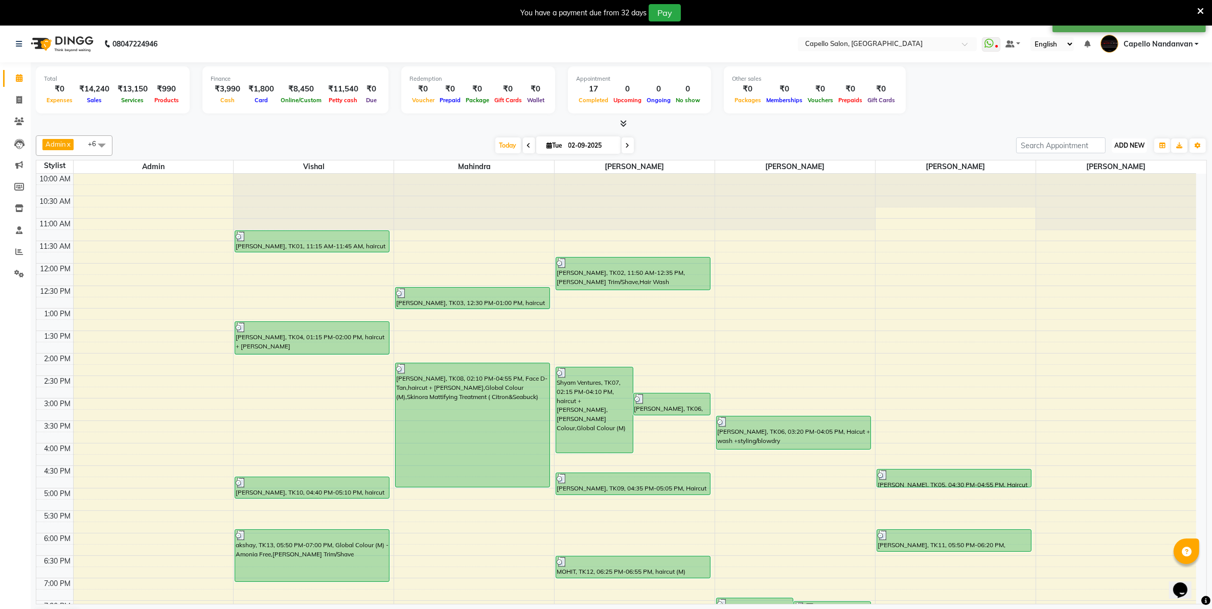
click at [1132, 144] on span "ADD NEW" at bounding box center [1130, 146] width 30 height 8
click at [1119, 204] on link "Add Attendance" at bounding box center [1106, 204] width 81 height 13
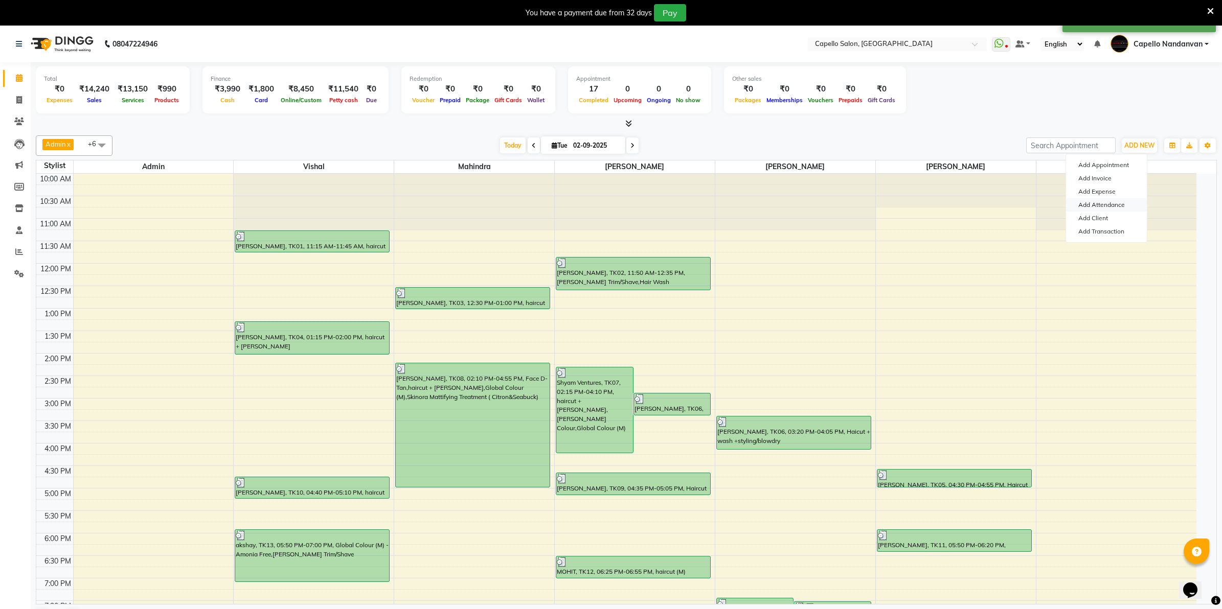
select select "A"
select select "W"
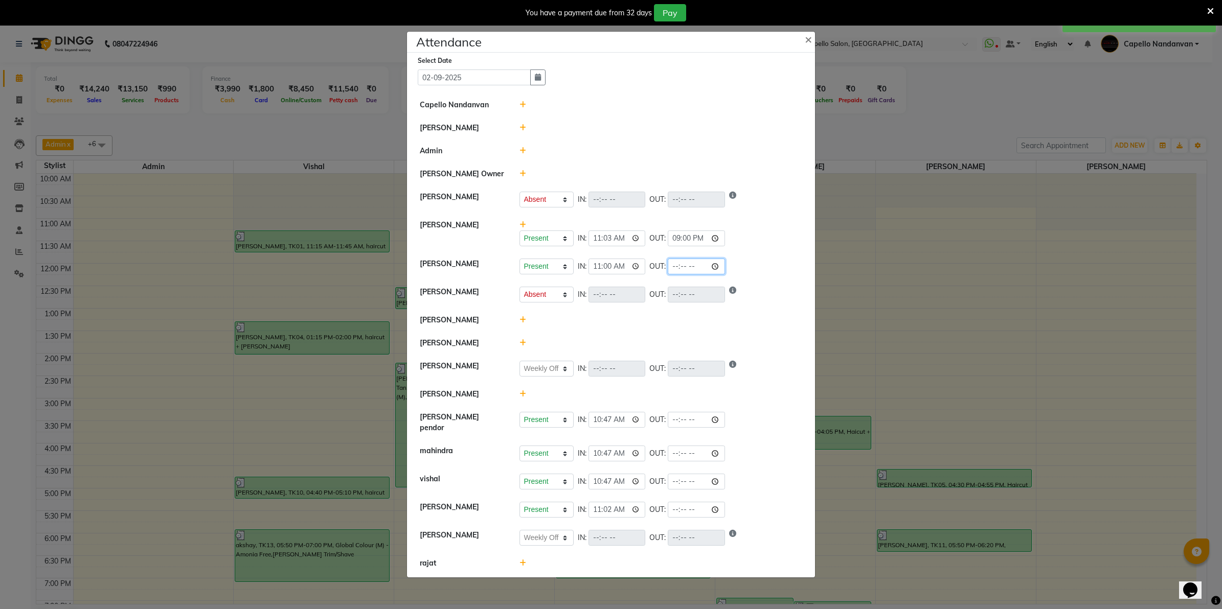
click at [719, 269] on input "time" at bounding box center [696, 267] width 57 height 16
type input "21:00"
click at [747, 261] on div "Present Absent Late Half Day Weekly Off IN: 11:00 OUT: 21:00" at bounding box center [660, 267] width 283 height 16
select select "A"
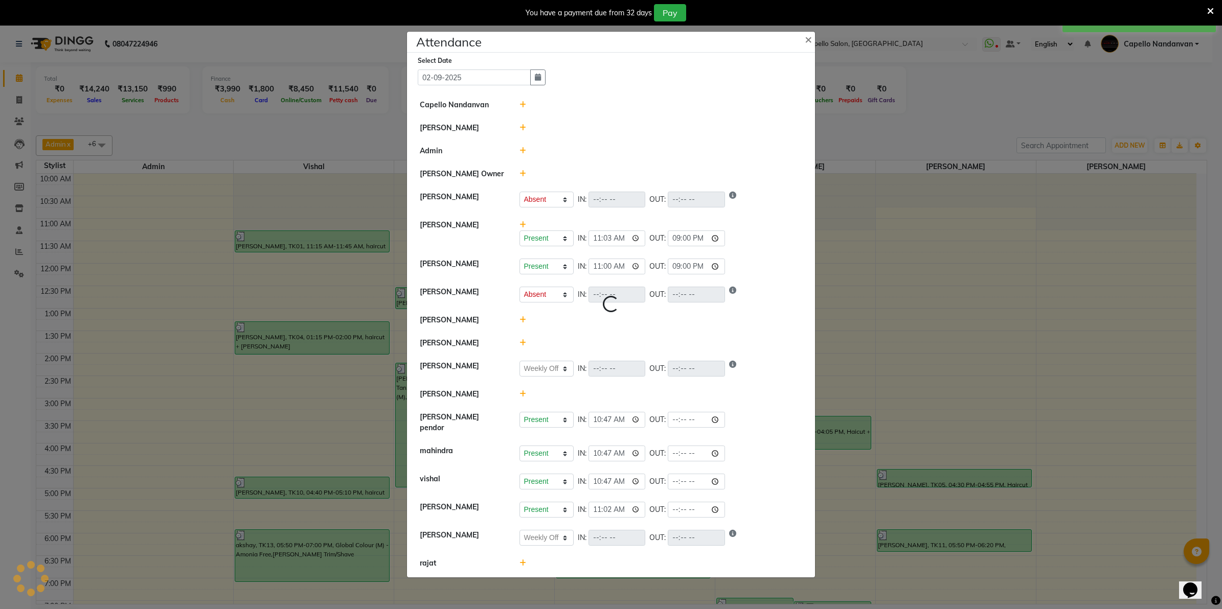
select select "W"
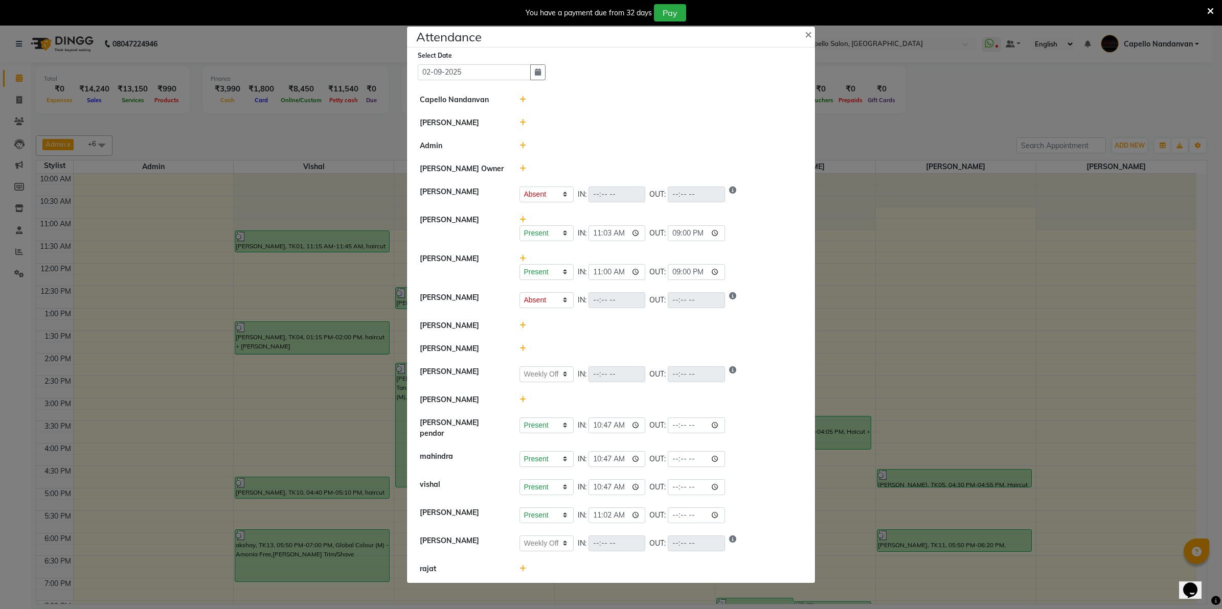
click at [521, 121] on icon at bounding box center [522, 122] width 7 height 7
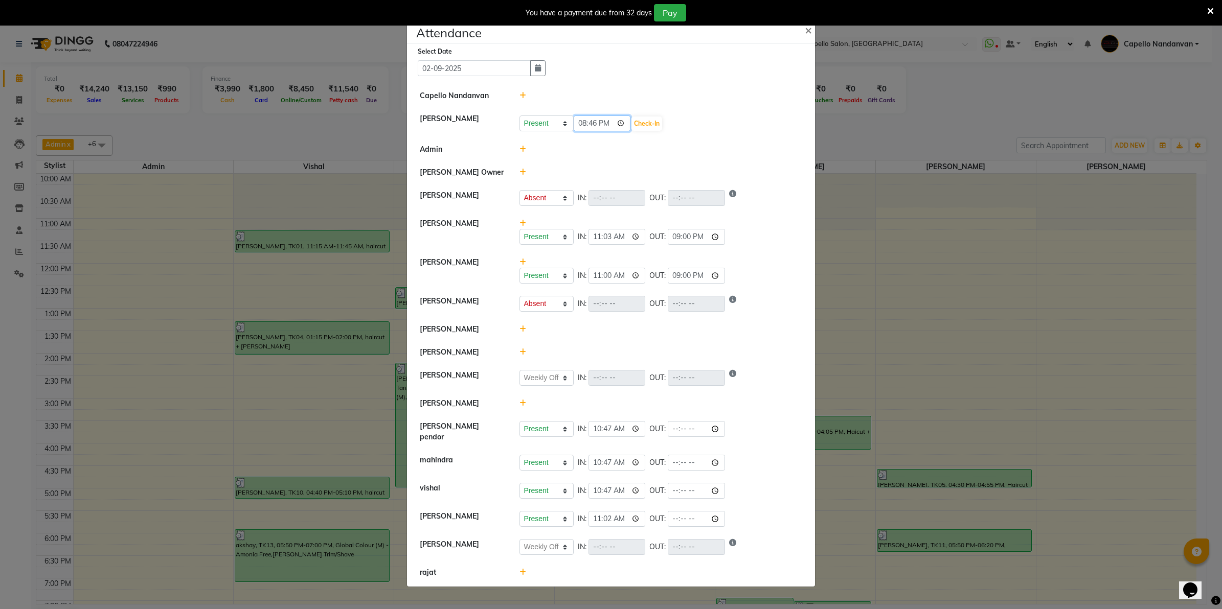
click at [592, 127] on input "20:46" at bounding box center [602, 124] width 57 height 16
click at [594, 122] on input "20:46" at bounding box center [602, 124] width 57 height 16
click at [657, 128] on button "Check-In" at bounding box center [646, 124] width 31 height 14
select select "A"
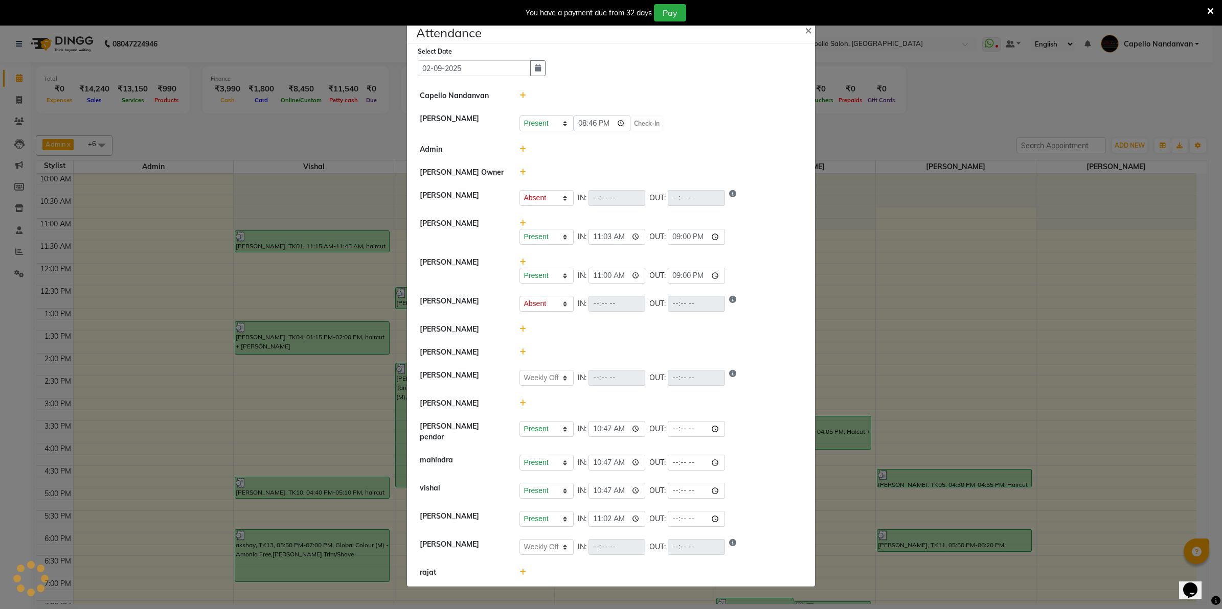
select select "W"
click at [609, 123] on input "20:46" at bounding box center [617, 123] width 57 height 16
click at [608, 123] on input "20:46" at bounding box center [617, 123] width 57 height 16
type input "20:00"
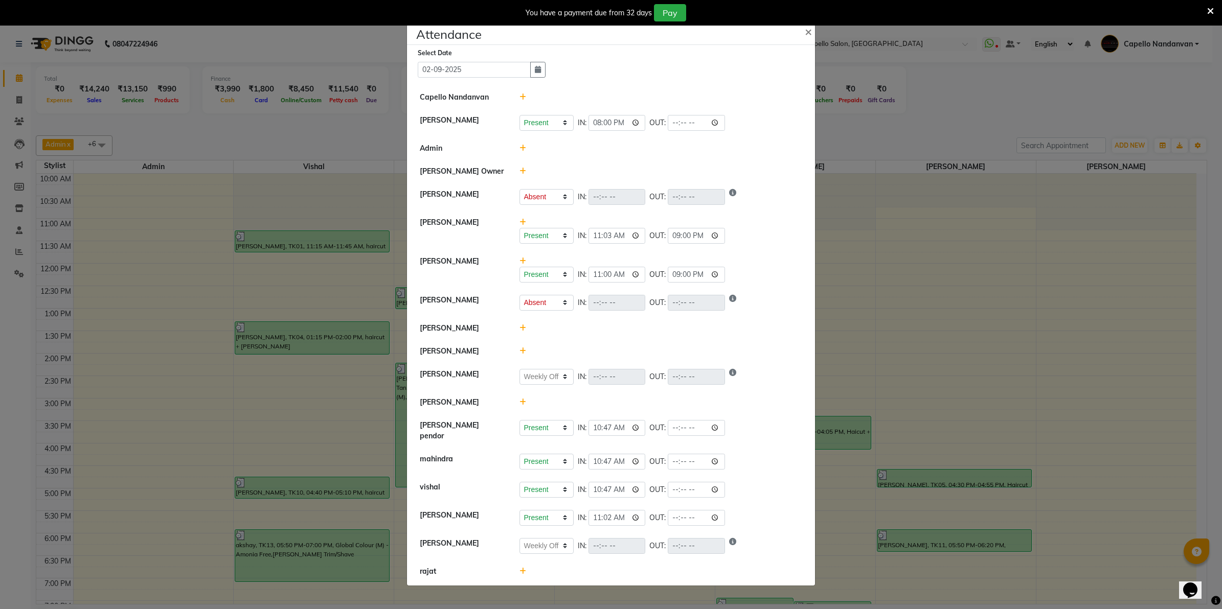
click at [670, 163] on li "Himansu Owner" at bounding box center [611, 172] width 403 height 24
select select "A"
select select "W"
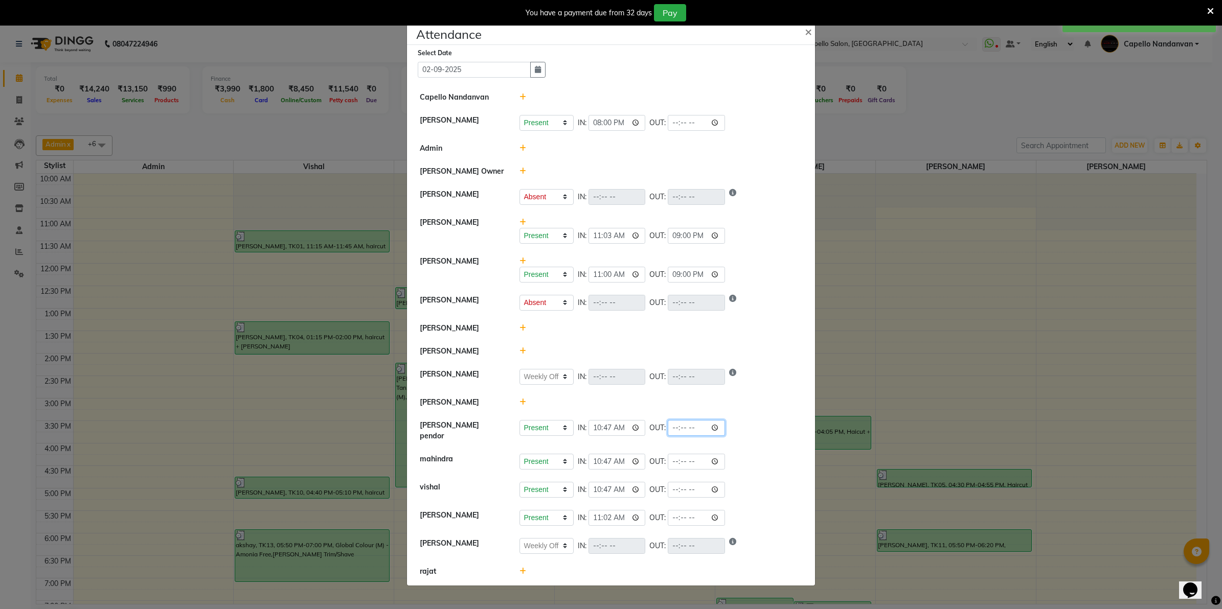
click at [682, 432] on input "time" at bounding box center [696, 428] width 57 height 16
type input "21:00"
click at [675, 408] on div at bounding box center [661, 402] width 299 height 11
select select "A"
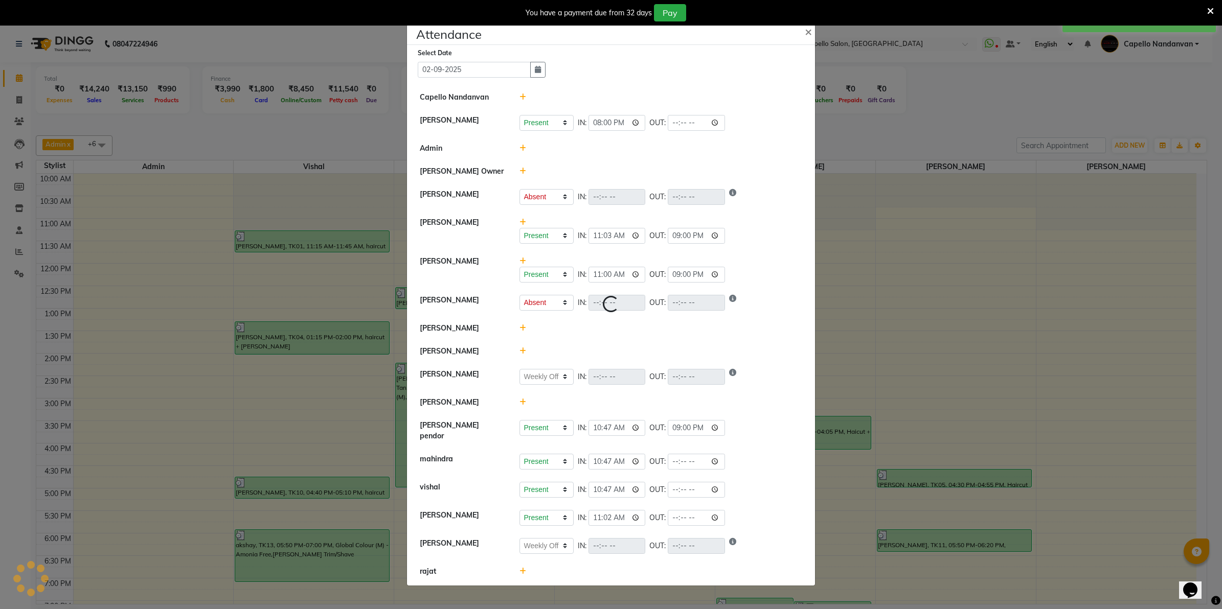
select select "W"
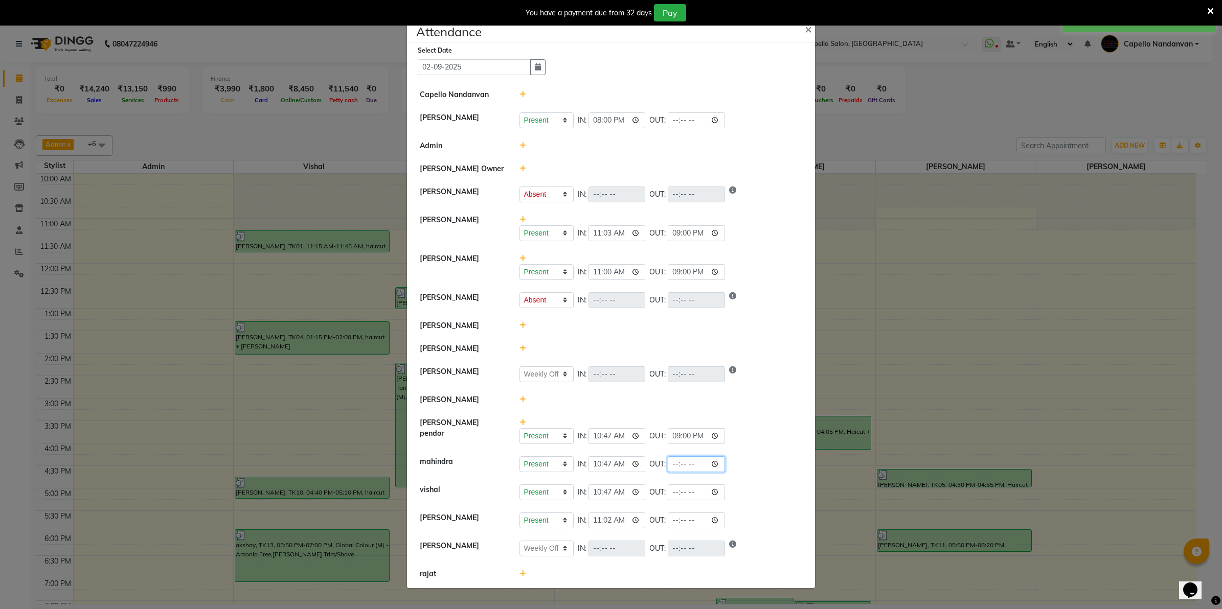
click at [677, 465] on input "time" at bounding box center [696, 465] width 57 height 16
type input "21:00"
click at [739, 507] on li "pranay Present Absent Late Half Day Weekly Off IN: 11:02 OUT:" at bounding box center [611, 521] width 403 height 29
select select "A"
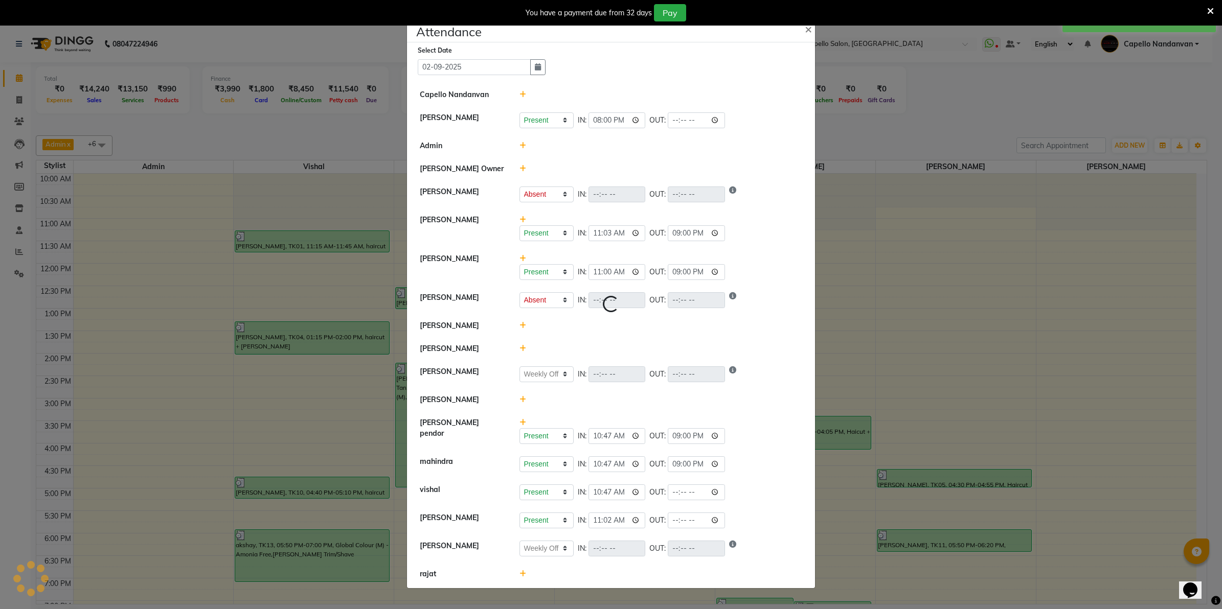
select select "W"
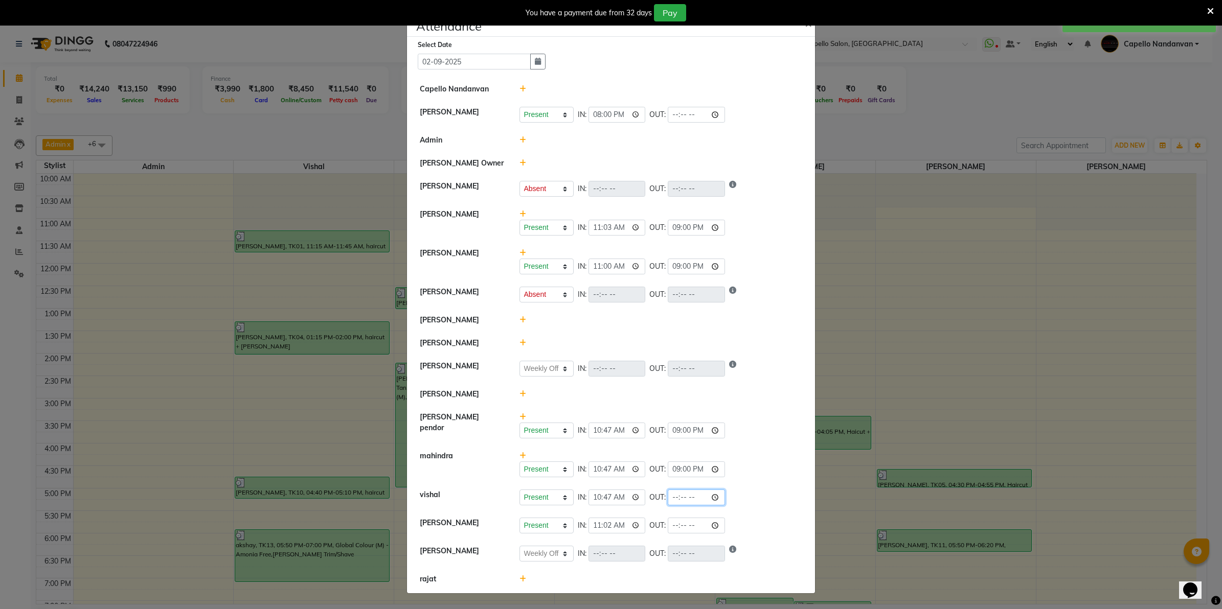
click at [680, 503] on input "time" at bounding box center [696, 498] width 57 height 16
type input "21:00"
click at [785, 510] on li "vishal Present Absent Late Half Day Weekly Off IN: 10:47 OUT: 21:00" at bounding box center [611, 498] width 403 height 29
select select "A"
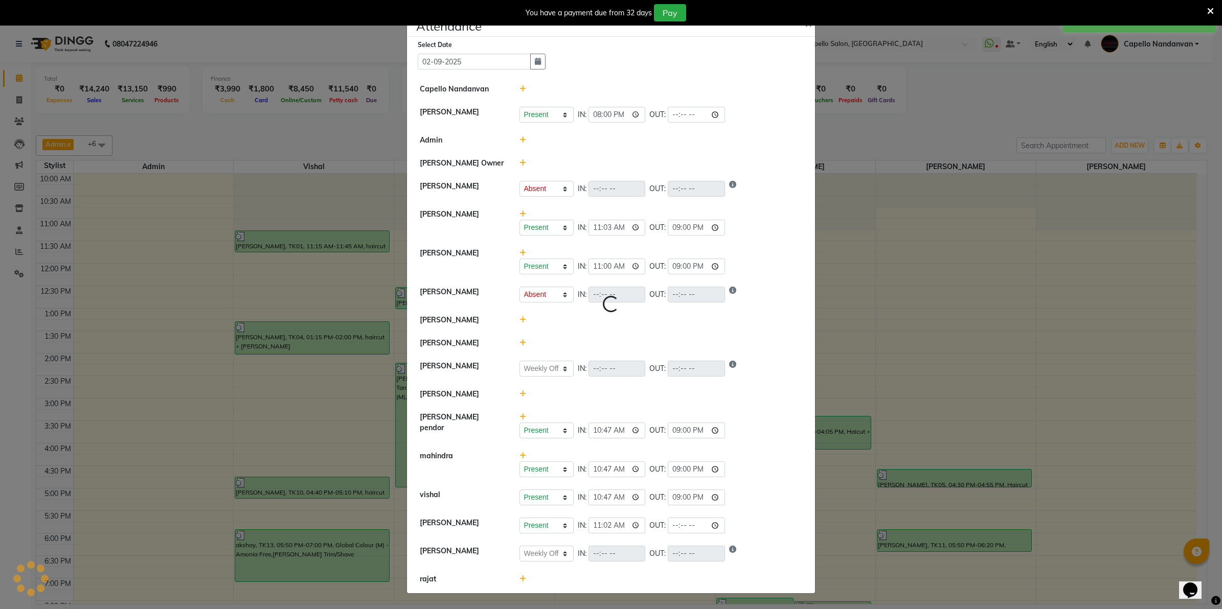
select select "W"
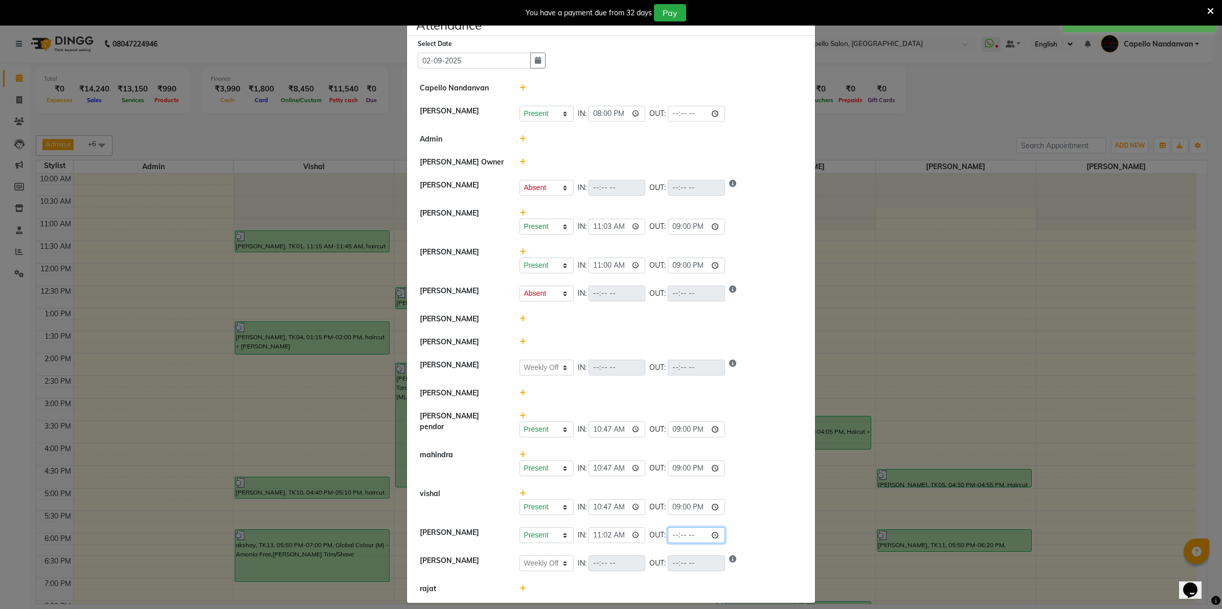
click at [671, 540] on input "time" at bounding box center [696, 536] width 57 height 16
type input "21:00"
click at [759, 578] on li "veebha Present Absent Late Half Day Weekly Off IN: OUT:" at bounding box center [611, 564] width 403 height 29
select select "A"
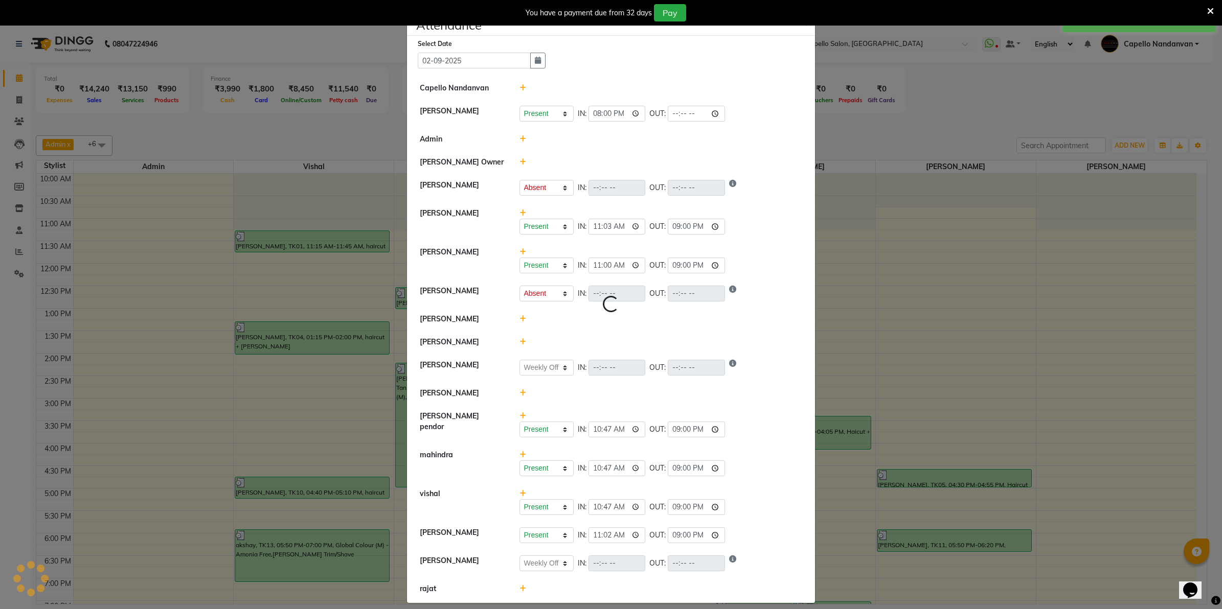
select select "W"
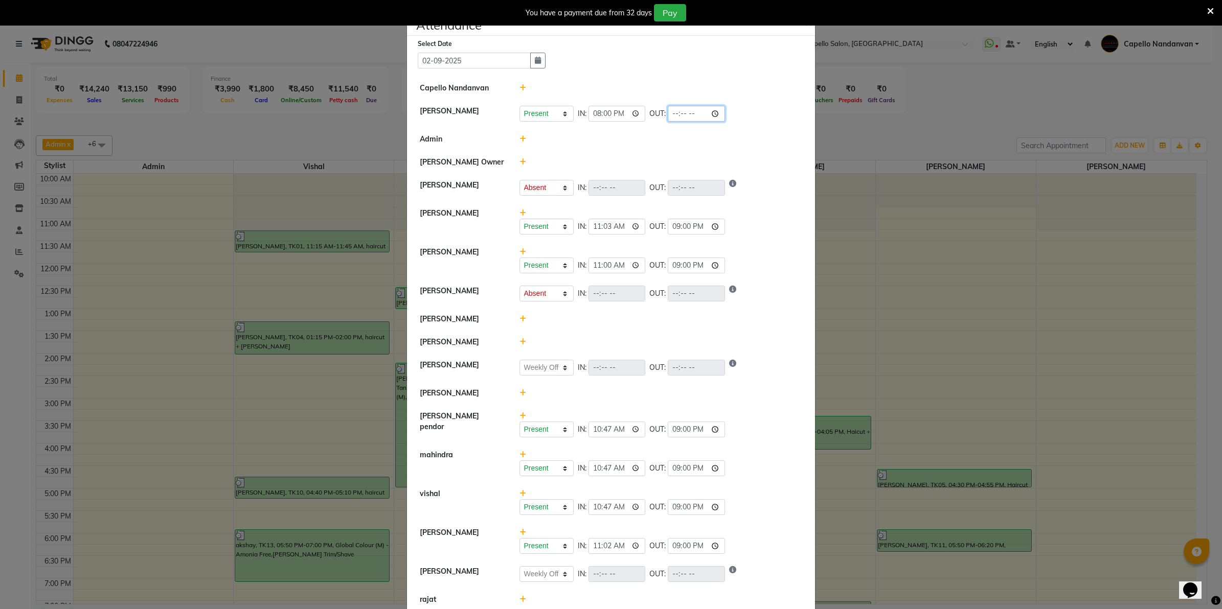
click at [671, 116] on input "time" at bounding box center [696, 114] width 57 height 16
type input "20:00"
click at [683, 154] on li "Himansu Owner" at bounding box center [611, 163] width 403 height 24
select select "A"
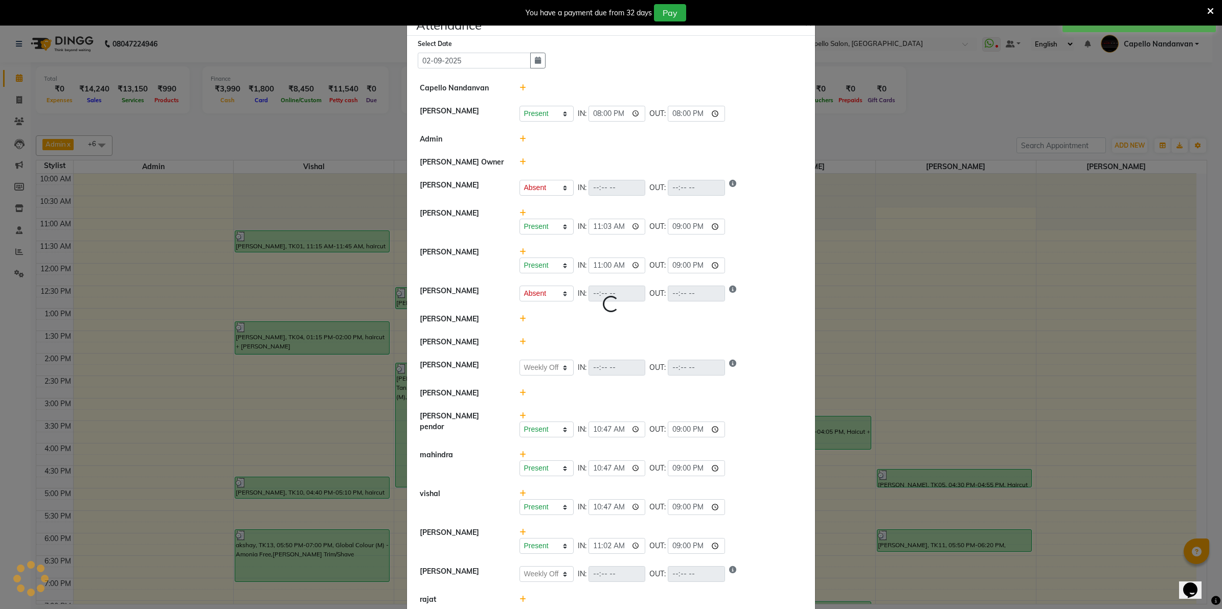
select select "W"
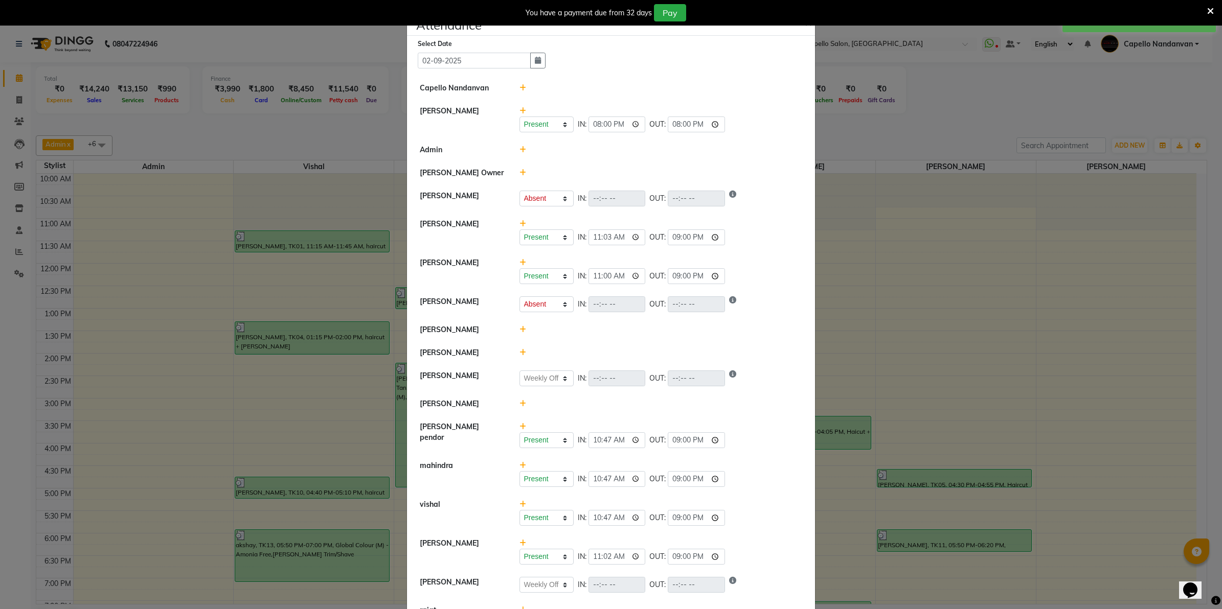
scroll to position [32, 0]
